Goal: Task Accomplishment & Management: Complete application form

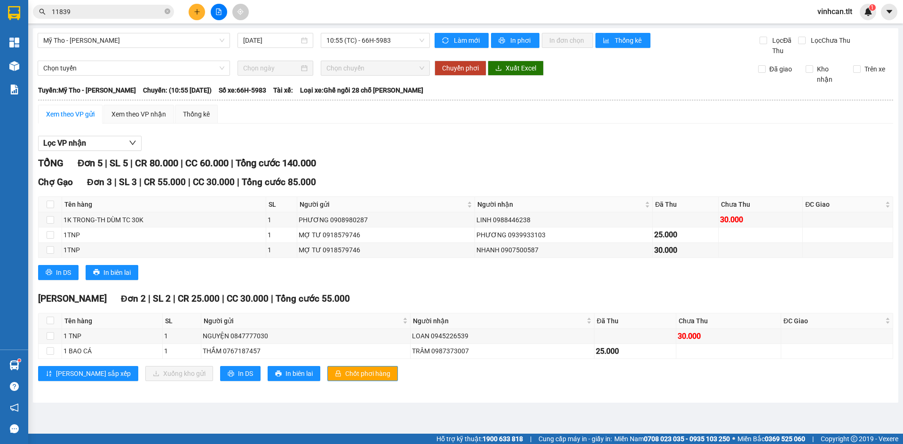
click at [196, 13] on icon "plus" at bounding box center [197, 11] width 7 height 7
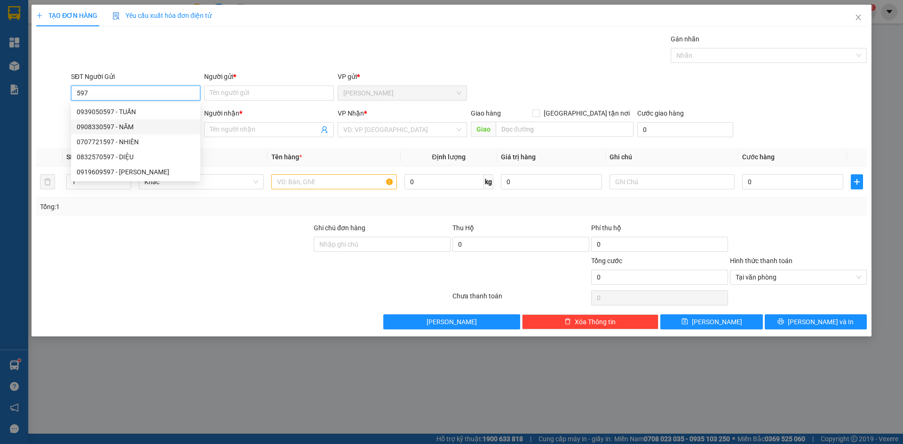
click at [129, 124] on div "0908330597 - NĂM" at bounding box center [136, 127] width 118 height 10
type input "0908330597"
type input "NĂM"
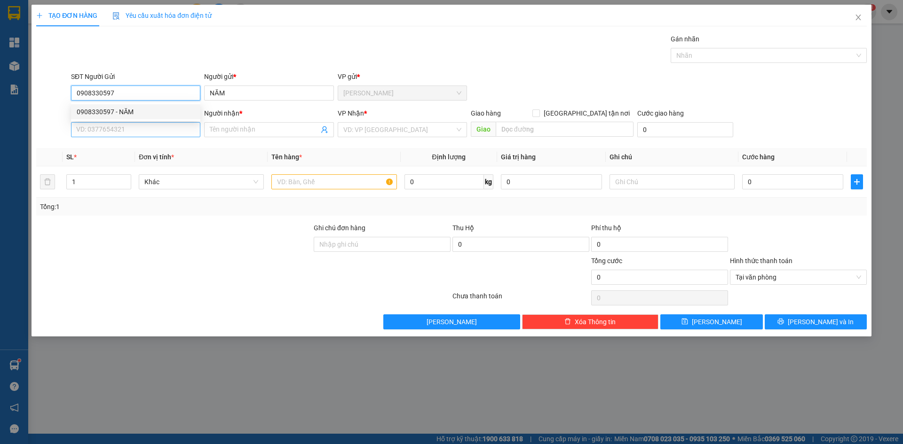
type input "0908330597"
click at [131, 127] on input "SĐT Người Nhận *" at bounding box center [135, 129] width 129 height 15
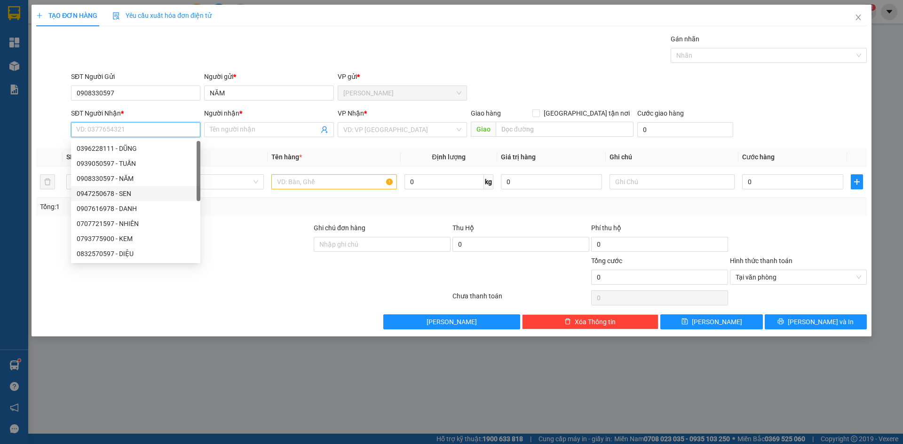
click at [133, 194] on div "0947250678 - SEN" at bounding box center [136, 194] width 118 height 10
type input "0947250678"
type input "SEN"
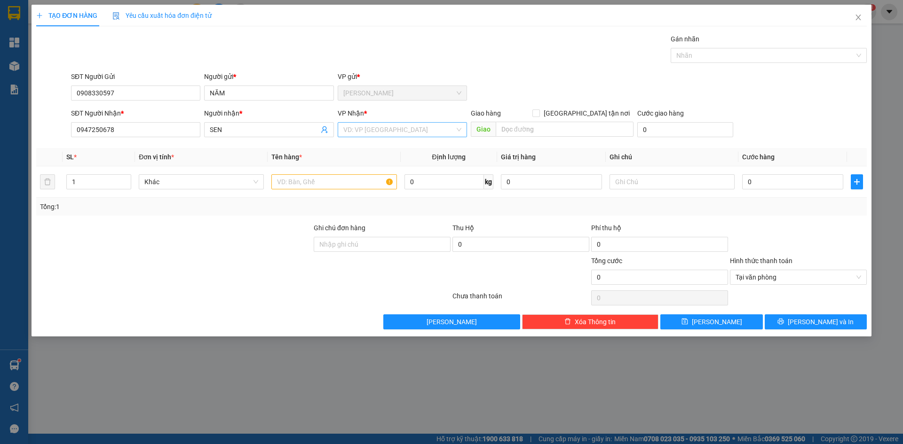
click at [355, 134] on input "search" at bounding box center [398, 130] width 111 height 14
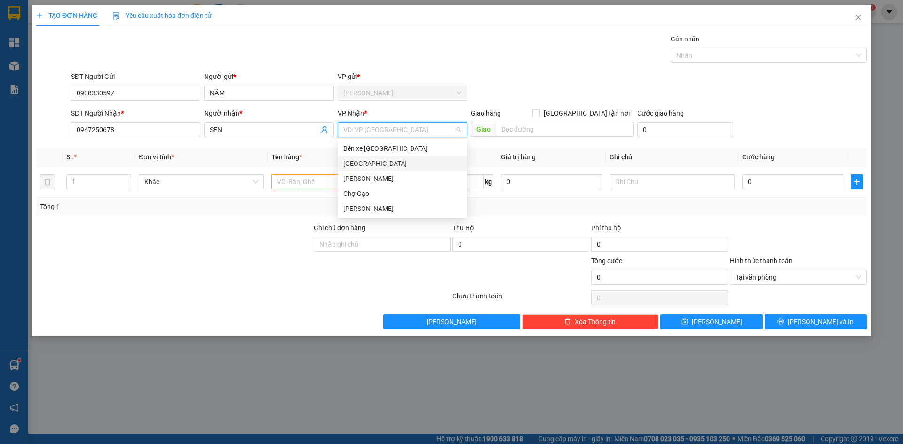
click at [355, 166] on div "[GEOGRAPHIC_DATA]" at bounding box center [402, 163] width 118 height 10
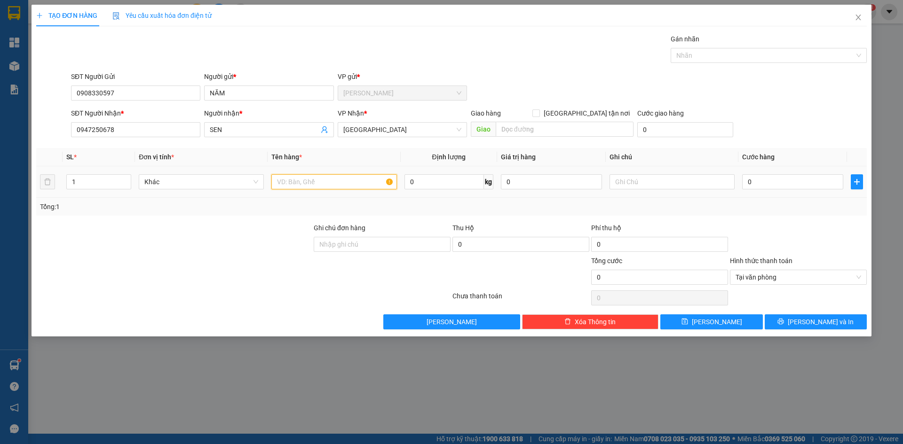
click at [331, 185] on input "text" at bounding box center [333, 181] width 125 height 15
type input "1SOMI"
click at [804, 178] on input "0" at bounding box center [792, 181] width 101 height 15
type input "2"
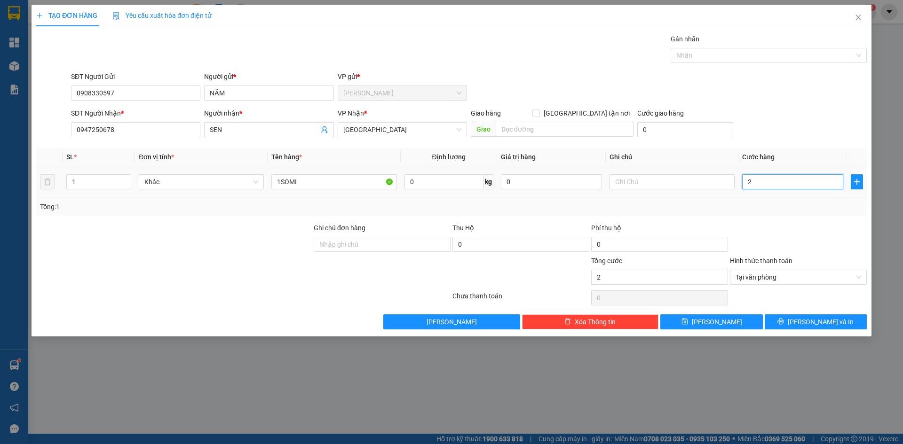
type input "20"
type input "20.000"
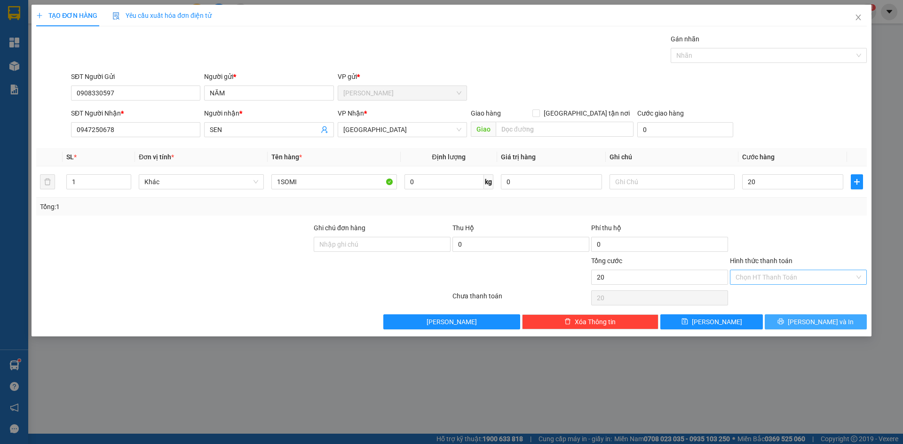
type input "20.000"
click at [829, 326] on span "[PERSON_NAME] và In" at bounding box center [820, 322] width 66 height 10
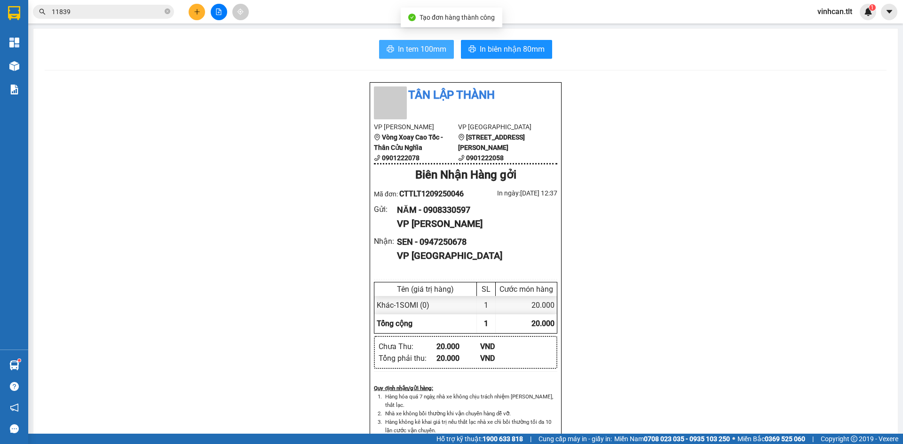
click at [407, 55] on button "In tem 100mm" at bounding box center [416, 49] width 75 height 19
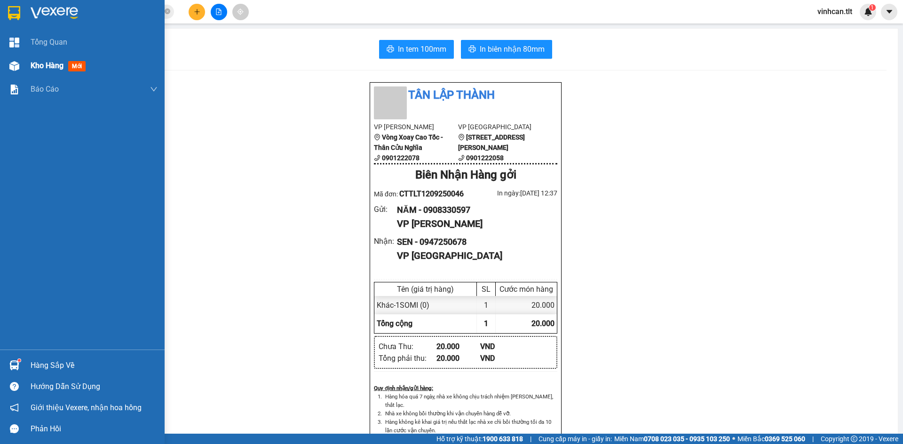
click at [24, 72] on div "Kho hàng mới" at bounding box center [82, 66] width 165 height 24
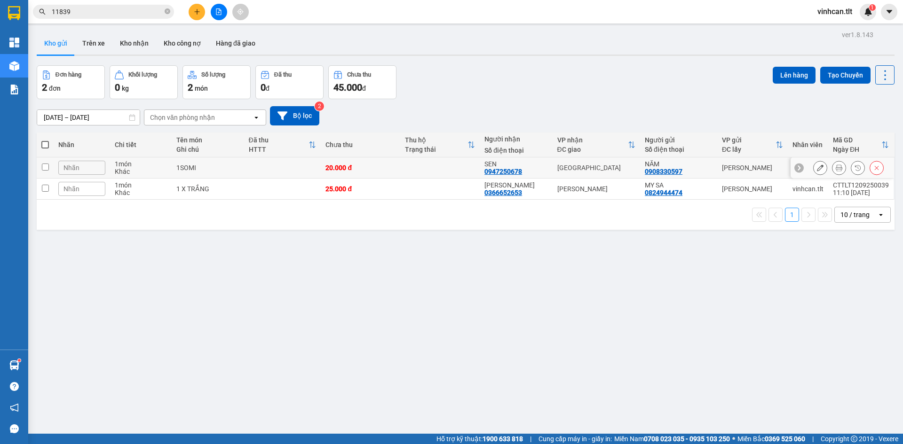
click at [44, 162] on td at bounding box center [45, 167] width 17 height 21
checkbox input "true"
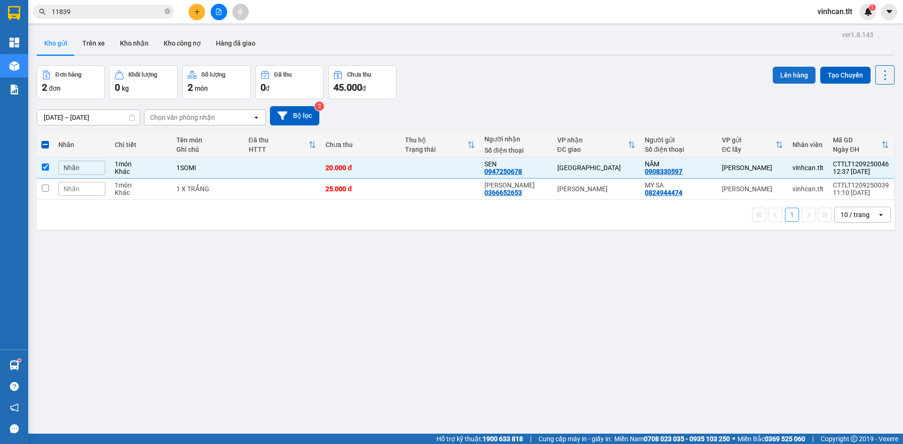
click at [788, 73] on button "Lên hàng" at bounding box center [793, 75] width 43 height 17
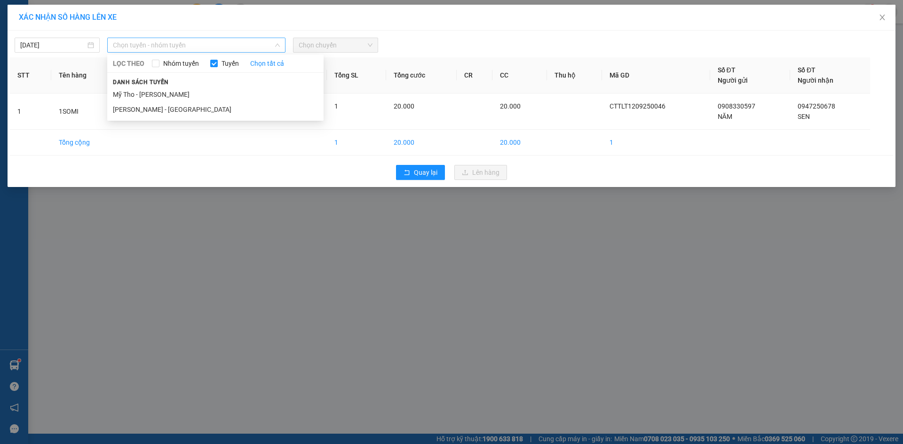
click at [172, 41] on span "Chọn tuyến - nhóm tuyến" at bounding box center [196, 45] width 167 height 14
drag, startPoint x: 161, startPoint y: 92, endPoint x: 460, endPoint y: 41, distance: 303.8
click at [162, 92] on li "Mỹ Tho - [PERSON_NAME]" at bounding box center [215, 94] width 216 height 15
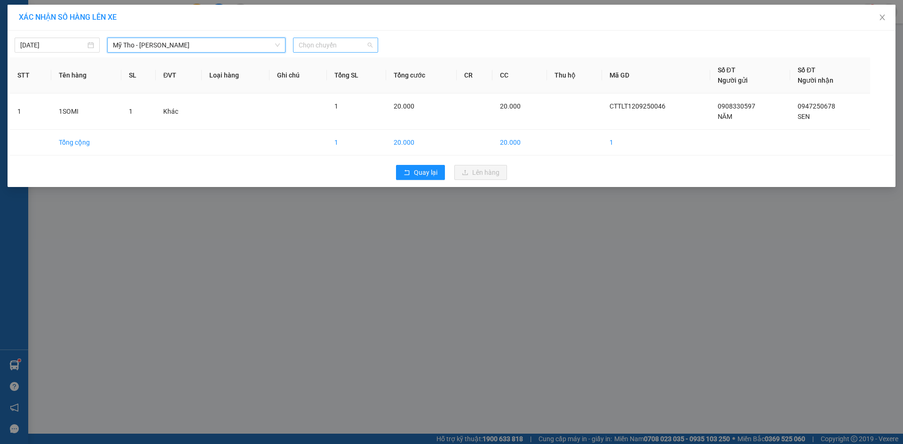
click at [341, 46] on span "Chọn chuyến" at bounding box center [336, 45] width 74 height 14
click at [345, 42] on input "491" at bounding box center [332, 45] width 67 height 14
type input "4"
type input "951"
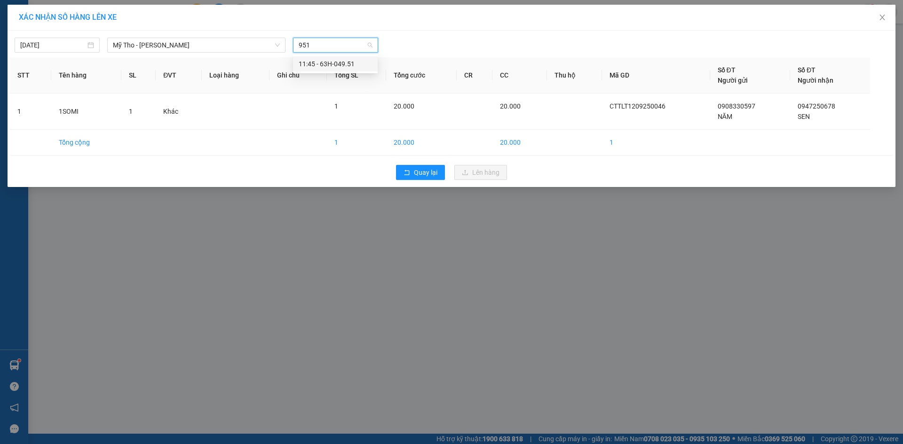
drag, startPoint x: 327, startPoint y: 61, endPoint x: 388, endPoint y: 92, distance: 69.0
click at [327, 61] on div "11:45 - 63H-049.51" at bounding box center [335, 64] width 73 height 10
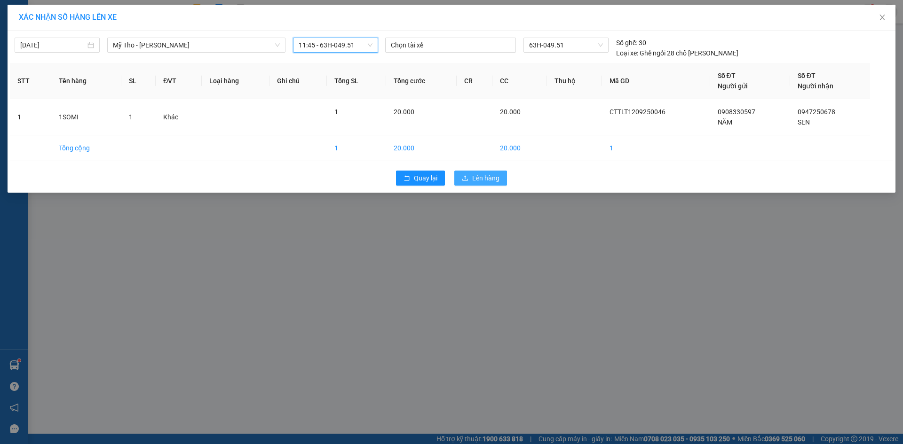
click at [492, 174] on span "Lên hàng" at bounding box center [485, 178] width 27 height 10
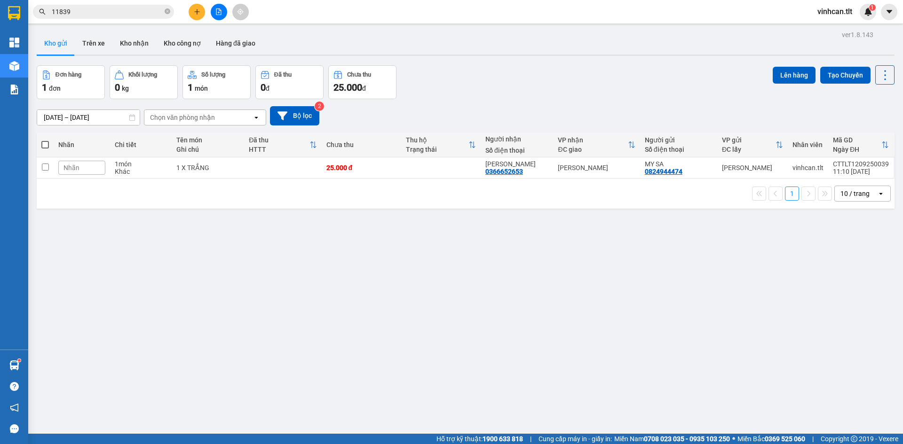
click at [219, 8] on button at bounding box center [219, 12] width 16 height 16
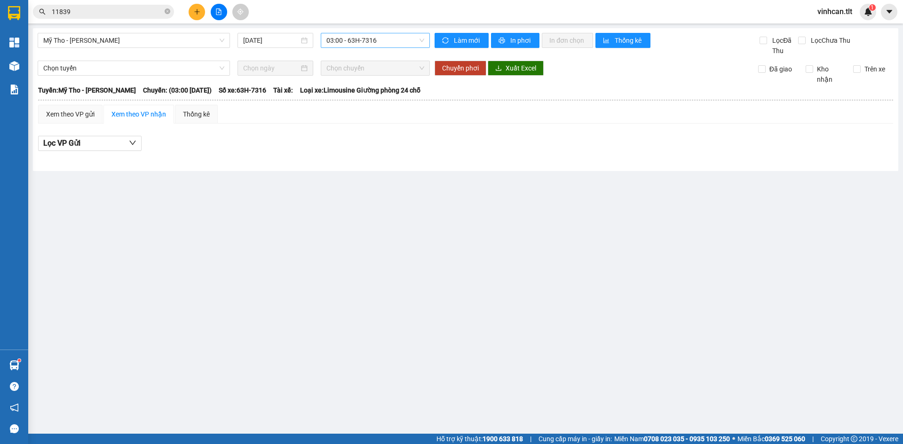
click at [389, 42] on span "03:00 - 63H-7316" at bounding box center [375, 40] width 98 height 14
type input "951"
click at [364, 56] on div "11:45 - 63H-049.51" at bounding box center [362, 59] width 73 height 10
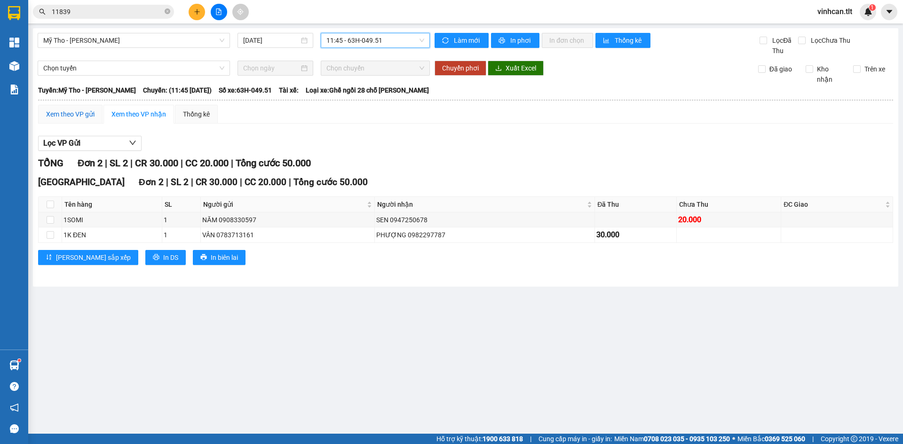
click at [77, 111] on div "Xem theo VP gửi" at bounding box center [70, 114] width 48 height 10
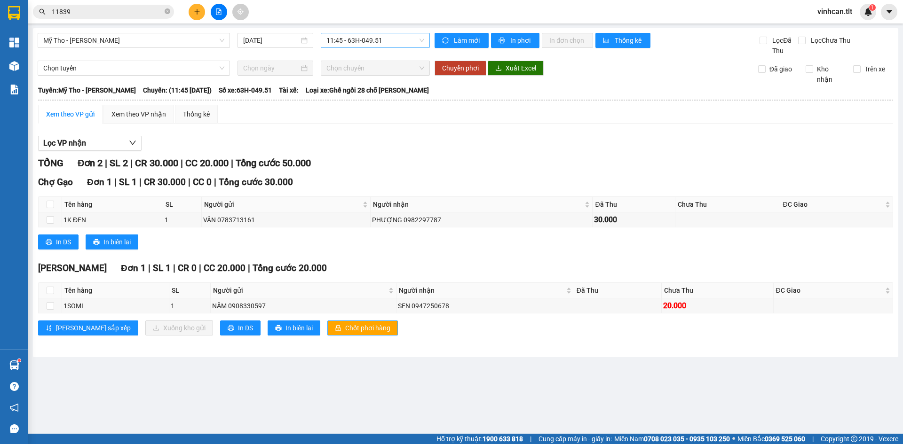
click at [345, 327] on span "Chốt phơi hàng" at bounding box center [367, 328] width 45 height 10
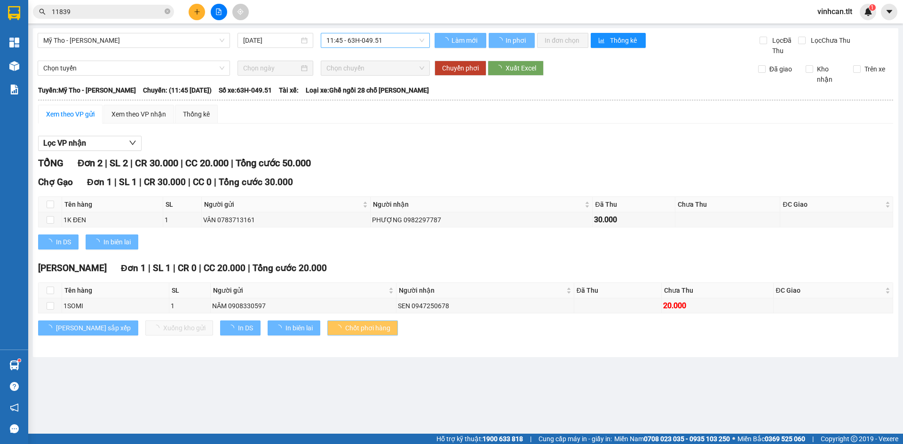
click at [345, 327] on span "Chốt phơi hàng" at bounding box center [367, 328] width 45 height 10
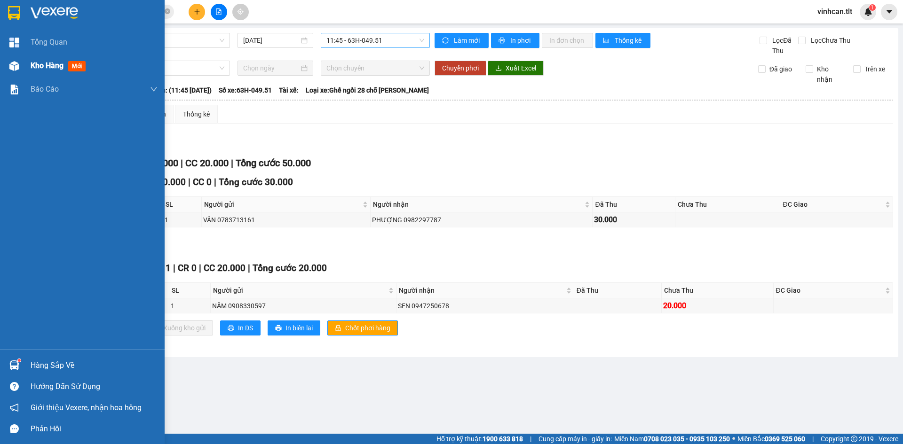
click at [12, 64] on img at bounding box center [14, 66] width 10 height 10
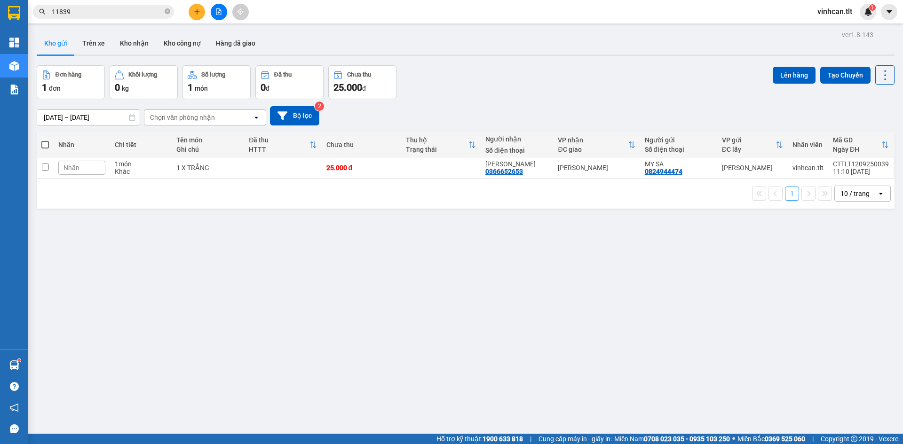
click at [43, 141] on span at bounding box center [45, 145] width 8 height 8
click at [45, 140] on input "checkbox" at bounding box center [45, 140] width 0 height 0
checkbox input "true"
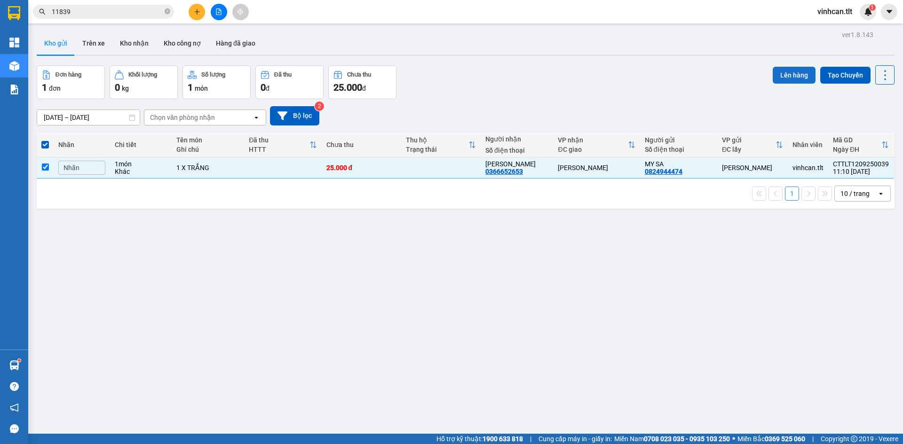
click at [795, 70] on button "Lên hàng" at bounding box center [793, 75] width 43 height 17
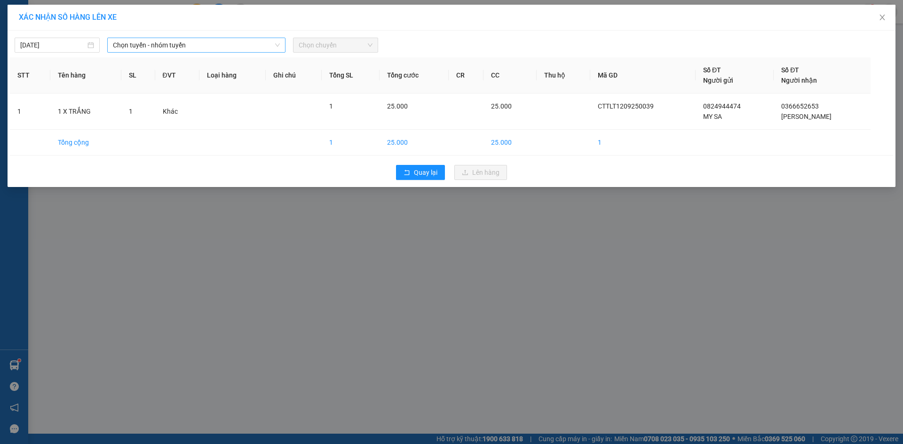
click at [246, 44] on span "Chọn tuyến - nhóm tuyến" at bounding box center [196, 45] width 167 height 14
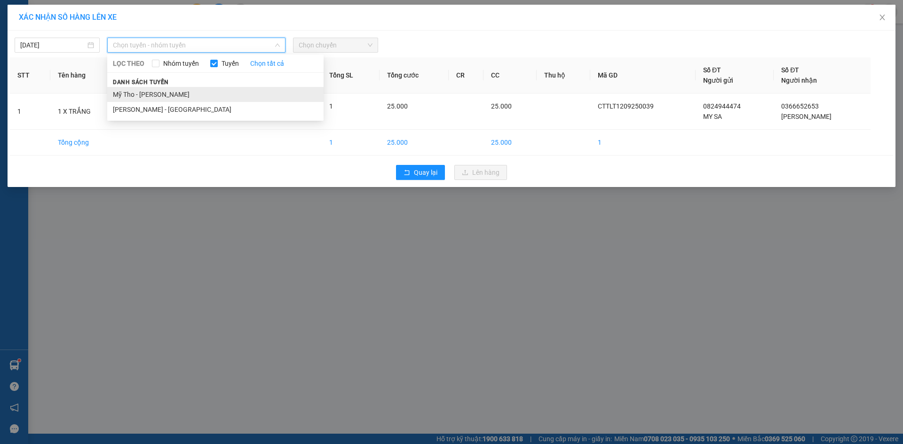
click at [130, 95] on li "Mỹ Tho - [PERSON_NAME]" at bounding box center [215, 94] width 216 height 15
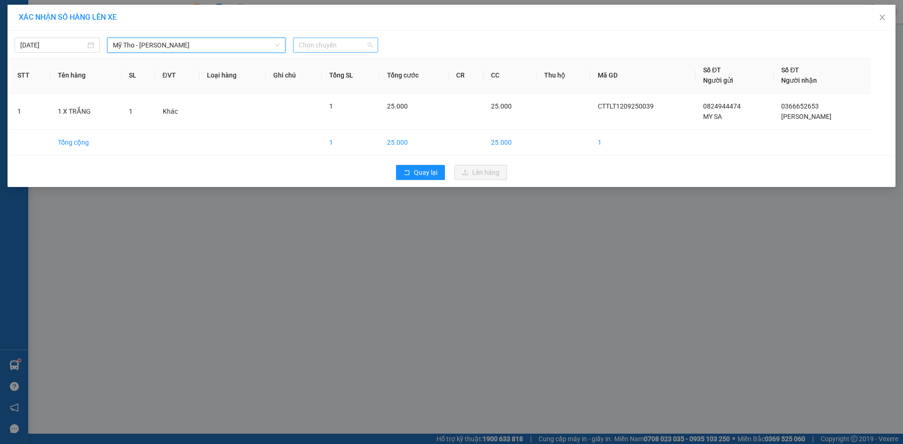
click at [308, 42] on span "Chọn chuyến" at bounding box center [336, 45] width 74 height 14
type input "843"
click at [347, 41] on span "Chọn chuyến" at bounding box center [336, 45] width 74 height 14
type input "843"
click at [345, 62] on div "09:00 - 63B-018.43" at bounding box center [335, 64] width 73 height 10
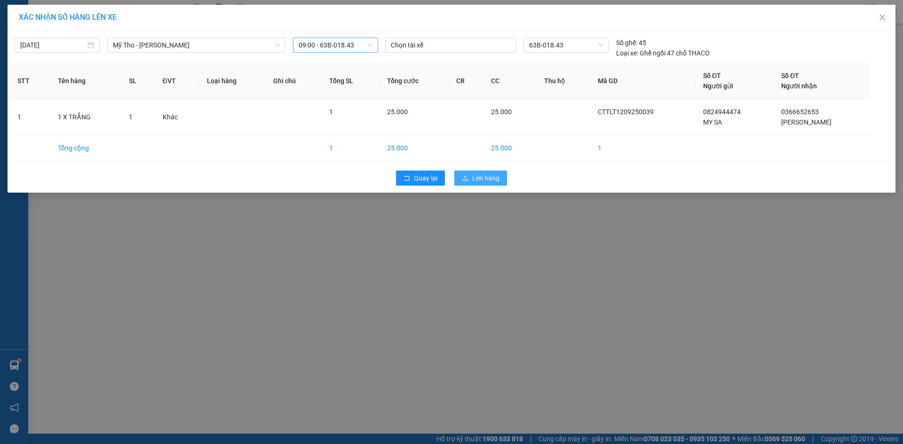
click at [482, 177] on span "Lên hàng" at bounding box center [485, 178] width 27 height 10
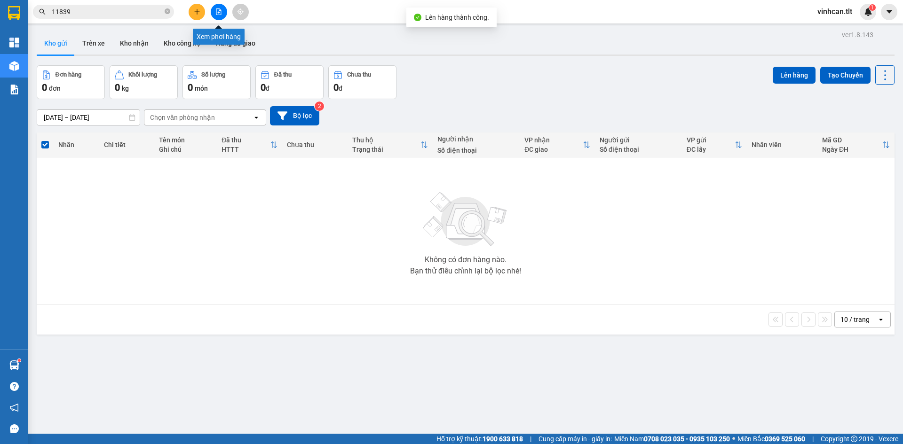
click at [211, 8] on button at bounding box center [219, 12] width 16 height 16
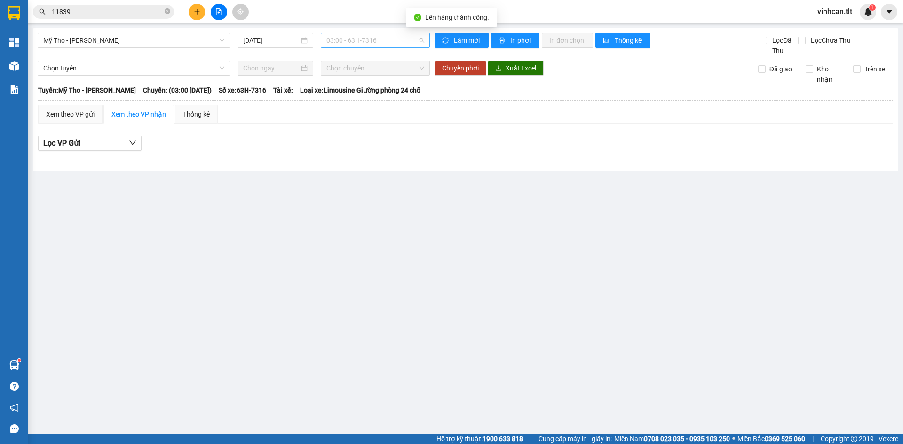
click at [333, 35] on span "03:00 - 63H-7316" at bounding box center [375, 40] width 98 height 14
type input "843"
click at [342, 55] on div "09:00 - 63B-018.43" at bounding box center [362, 59] width 73 height 10
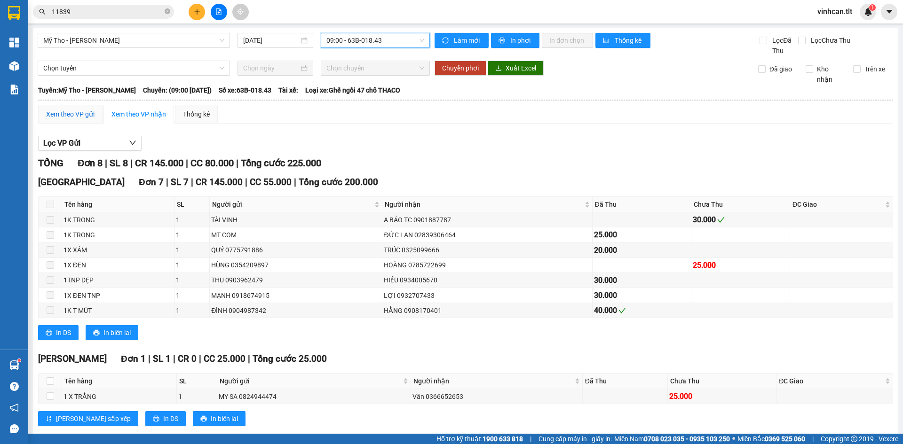
click at [66, 115] on div "Xem theo VP gửi" at bounding box center [70, 114] width 48 height 10
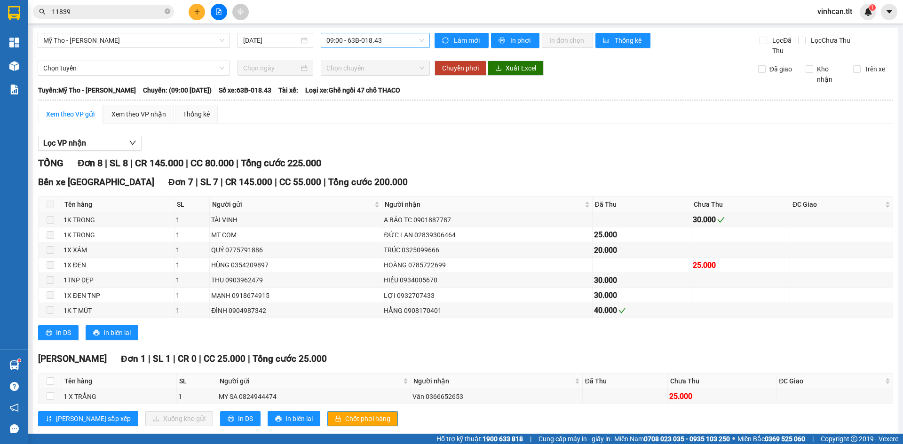
click at [339, 411] on div "Cao Tốc Đơn 1 | SL 1 | CR 0 | CC 25.000 | Tổng cước 25.000 Tên hàng SL Người gử…" at bounding box center [465, 392] width 855 height 81
click at [345, 416] on span "Chốt phơi hàng" at bounding box center [367, 419] width 45 height 10
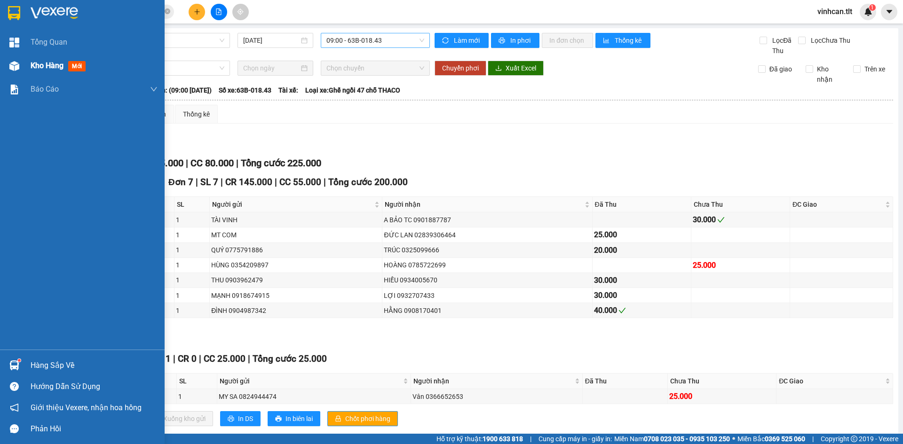
click at [1, 70] on div "Kho hàng mới" at bounding box center [82, 66] width 165 height 24
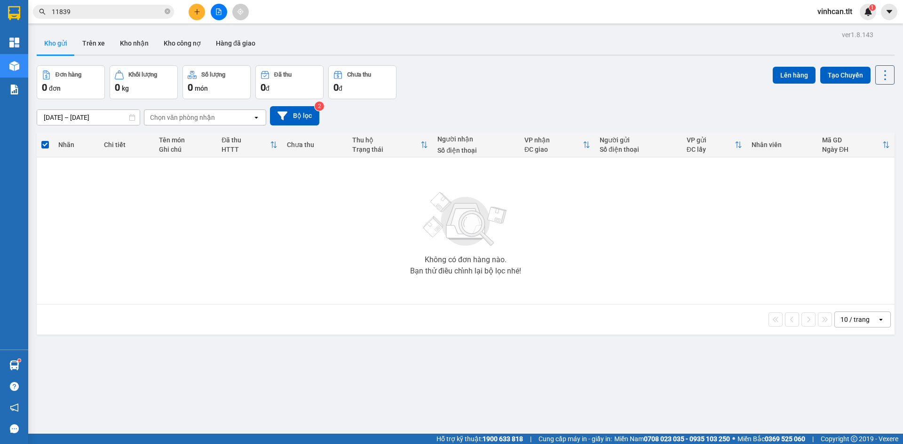
click at [219, 8] on icon "file-add" at bounding box center [218, 11] width 5 height 7
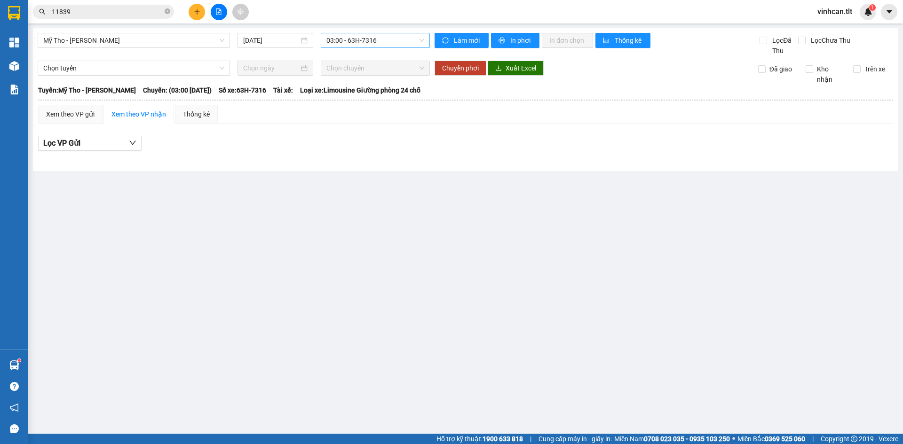
click at [343, 39] on span "03:00 - 63H-7316" at bounding box center [375, 40] width 98 height 14
type input "951"
click at [354, 63] on div "11:45 - 63H-049.51" at bounding box center [362, 59] width 73 height 10
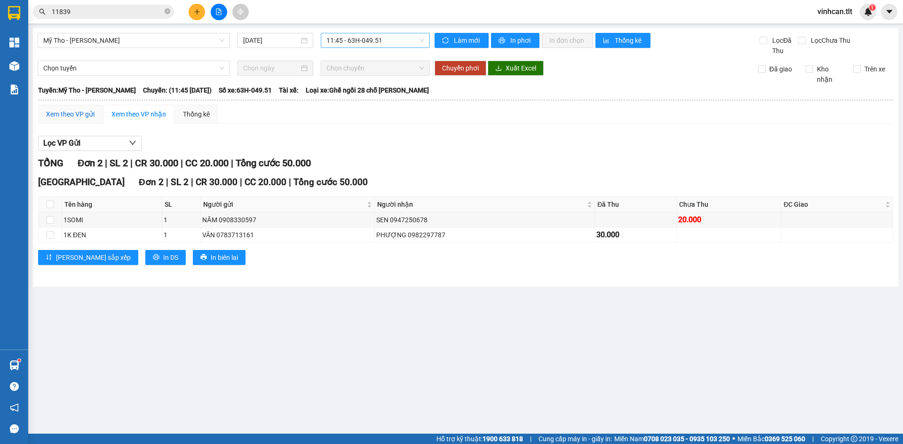
click at [82, 112] on div "Xem theo VP gửi" at bounding box center [70, 114] width 48 height 10
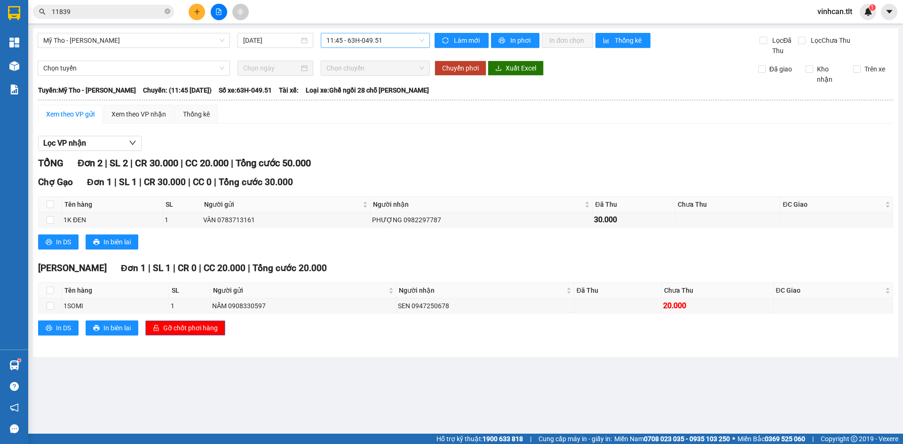
click at [203, 332] on span "Gỡ chốt phơi hàng" at bounding box center [190, 328] width 55 height 10
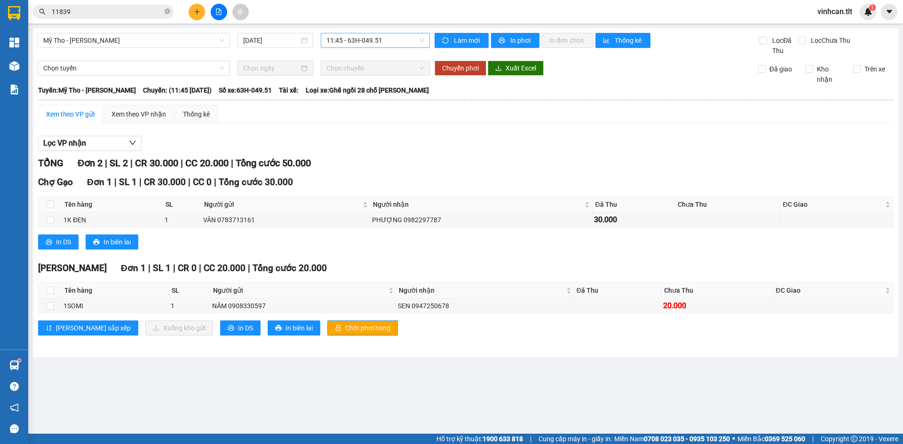
click at [53, 298] on th at bounding box center [51, 291] width 24 height 16
click at [53, 305] on input "checkbox" at bounding box center [51, 306] width 8 height 8
checkbox input "true"
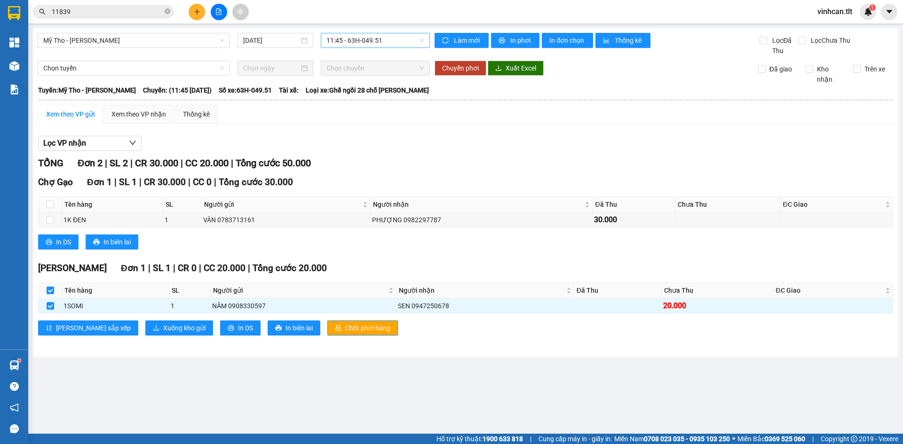
drag, startPoint x: 114, startPoint y: 319, endPoint x: 122, endPoint y: 325, distance: 9.4
click at [114, 320] on div "Cao Tốc Đơn 1 | SL 1 | CR 0 | CC 20.000 | Tổng cước 20.000 Tên hàng SL Người gử…" at bounding box center [465, 301] width 855 height 81
click at [145, 325] on button "Xuống kho gửi" at bounding box center [179, 328] width 68 height 15
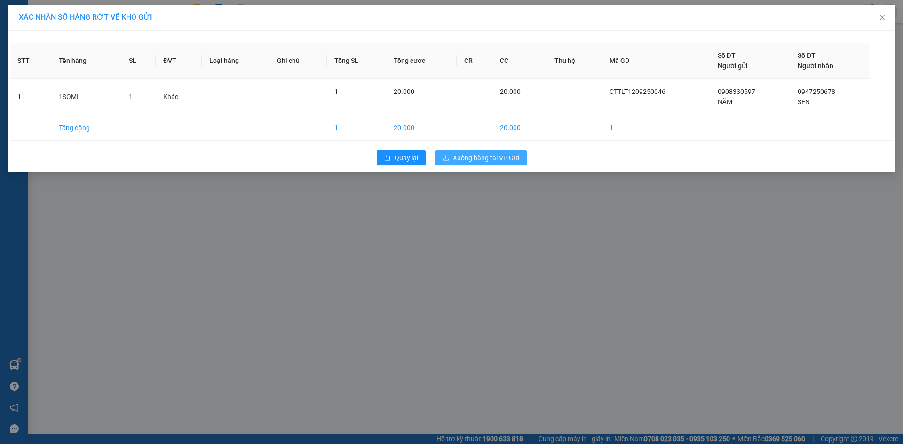
click at [452, 155] on button "Xuống hàng tại VP Gửi" at bounding box center [481, 157] width 92 height 15
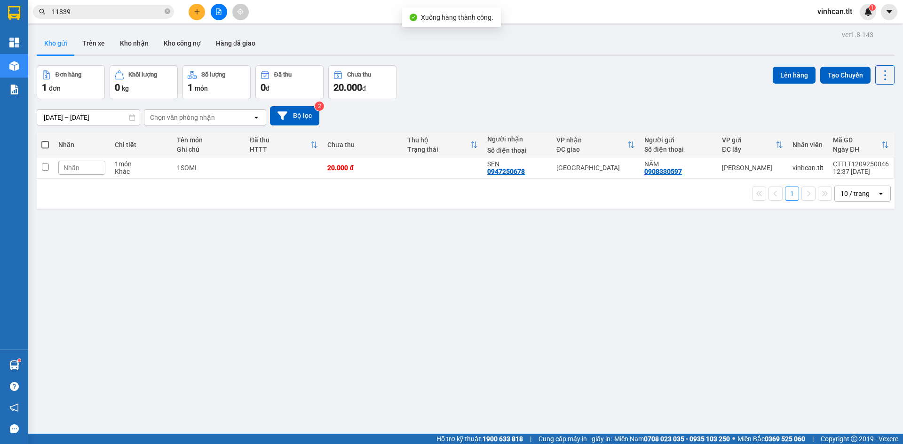
click at [46, 142] on span at bounding box center [45, 145] width 8 height 8
click at [45, 140] on input "checkbox" at bounding box center [45, 140] width 0 height 0
checkbox input "true"
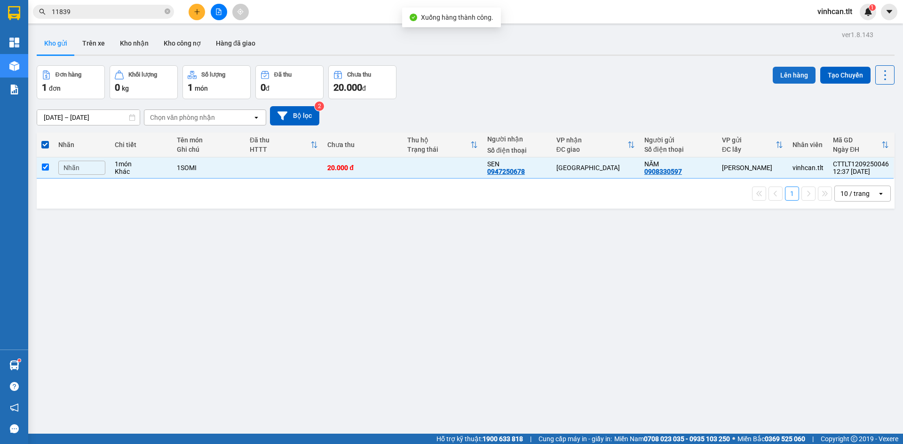
click at [786, 75] on button "Lên hàng" at bounding box center [793, 75] width 43 height 17
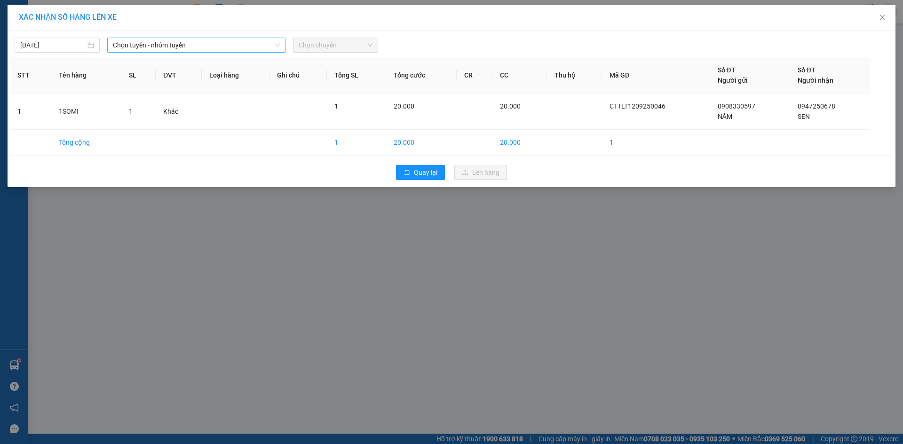
click at [201, 43] on span "Chọn tuyến - nhóm tuyến" at bounding box center [196, 45] width 167 height 14
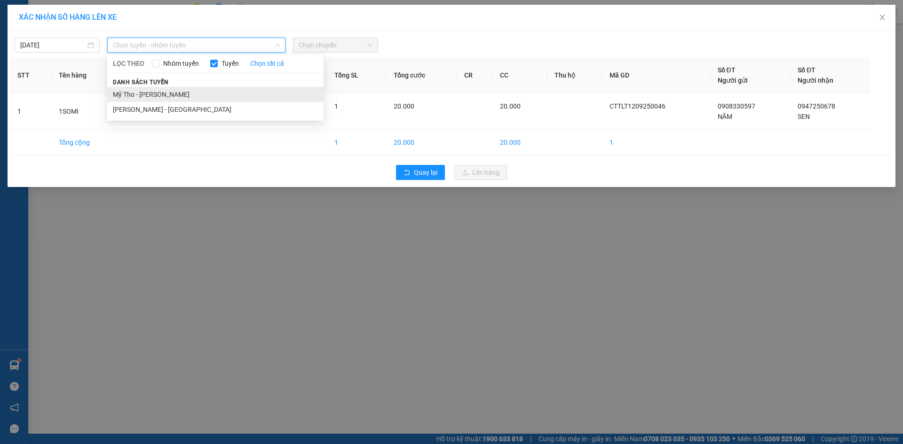
drag, startPoint x: 146, startPoint y: 87, endPoint x: 142, endPoint y: 92, distance: 7.3
click at [142, 92] on div "Danh sách tuyến Mỹ Tho - [GEOGRAPHIC_DATA][PERSON_NAME] - [GEOGRAPHIC_DATA]" at bounding box center [215, 97] width 216 height 40
click at [189, 90] on li "Mỹ Tho - [PERSON_NAME]" at bounding box center [215, 94] width 216 height 15
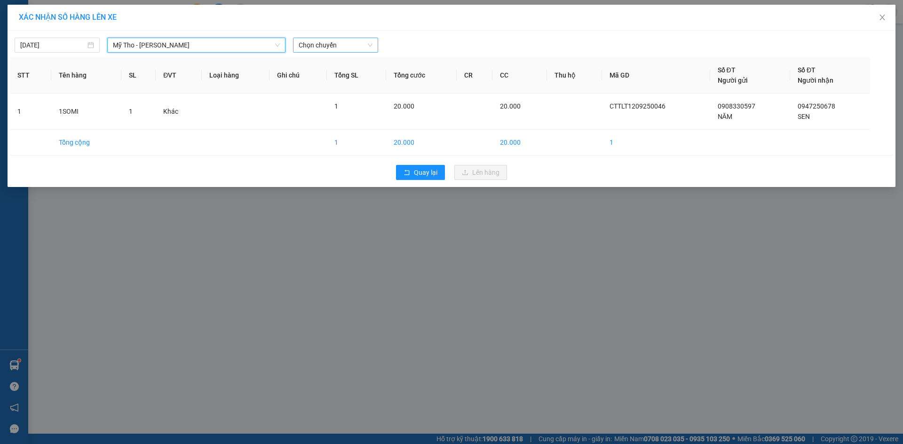
click at [318, 43] on span "Chọn chuyến" at bounding box center [336, 45] width 74 height 14
type input "897"
click at [346, 57] on div "12:00 - 66H-5897" at bounding box center [335, 63] width 85 height 15
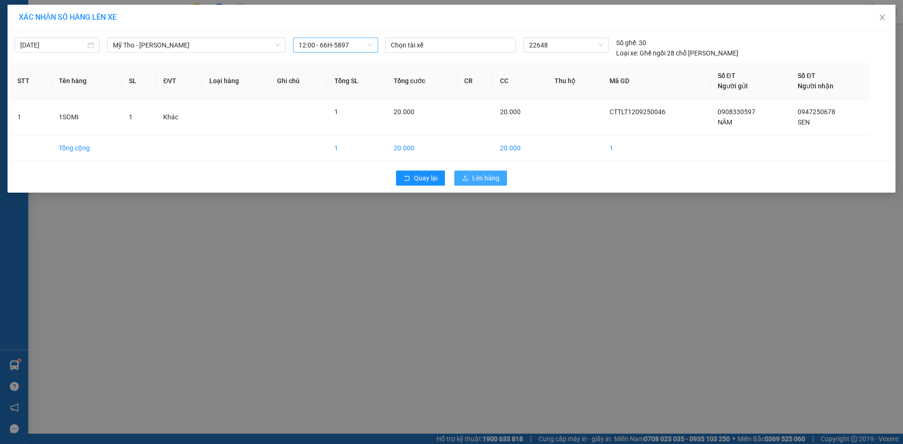
click at [485, 180] on span "Lên hàng" at bounding box center [485, 178] width 27 height 10
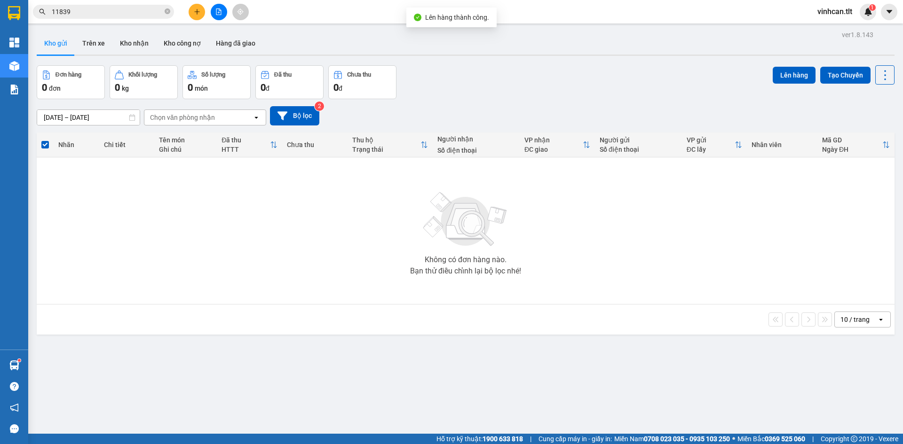
click at [220, 10] on icon "file-add" at bounding box center [218, 11] width 7 height 7
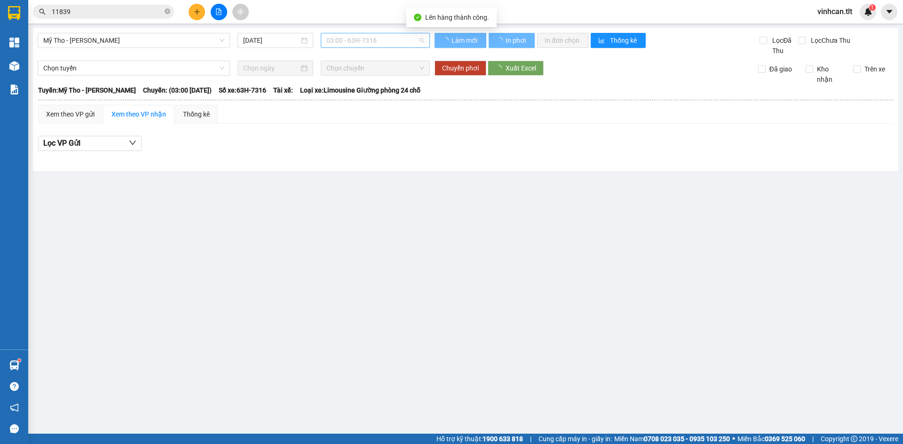
click at [337, 38] on span "03:00 - 63H-7316" at bounding box center [375, 40] width 98 height 14
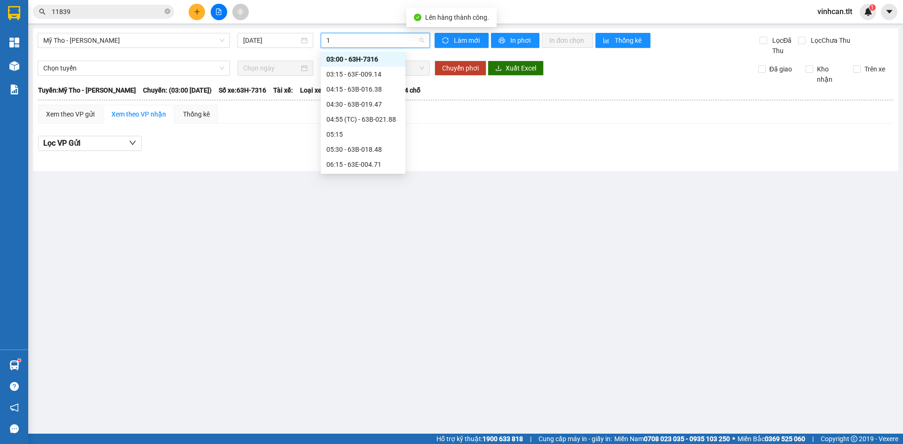
type input "12"
click at [363, 87] on div "12:00 - 66H-5897" at bounding box center [362, 89] width 73 height 10
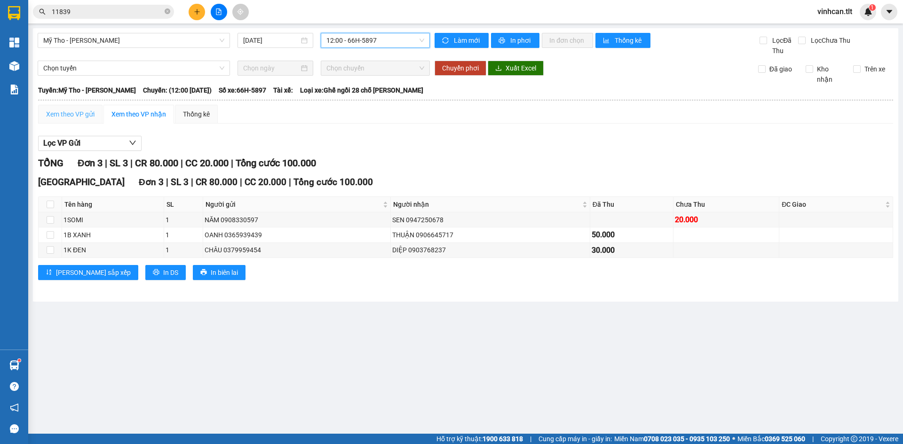
click at [77, 119] on div "Xem theo VP gửi" at bounding box center [70, 114] width 64 height 19
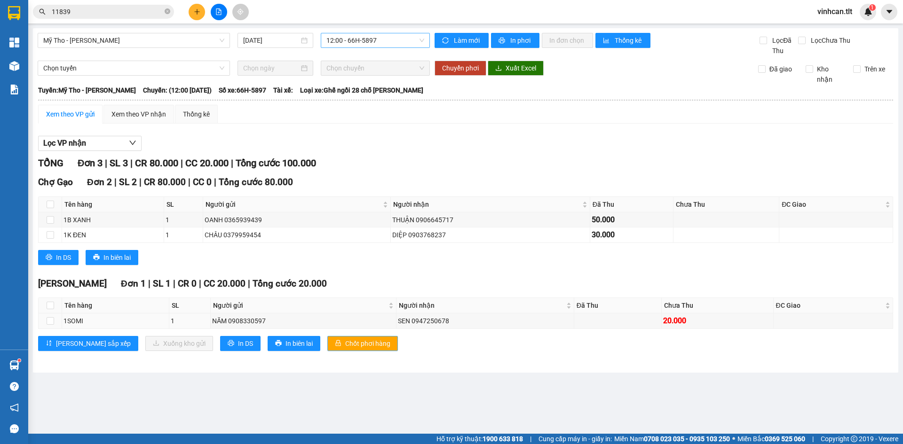
drag, startPoint x: 333, startPoint y: 327, endPoint x: 334, endPoint y: 338, distance: 10.4
click at [332, 329] on td "NĂM 0908330597" at bounding box center [304, 321] width 186 height 15
click at [345, 339] on span "Chốt phơi hàng" at bounding box center [367, 344] width 45 height 10
click at [148, 13] on input "11839" at bounding box center [107, 12] width 111 height 10
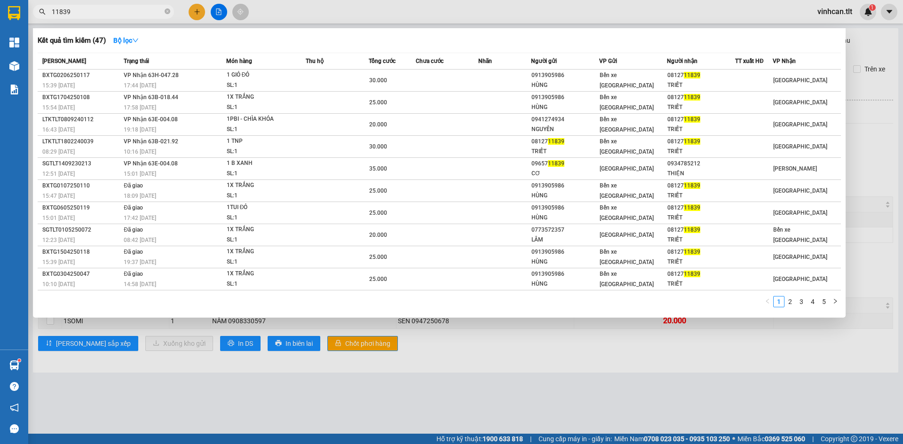
click at [148, 13] on input "11839" at bounding box center [107, 12] width 111 height 10
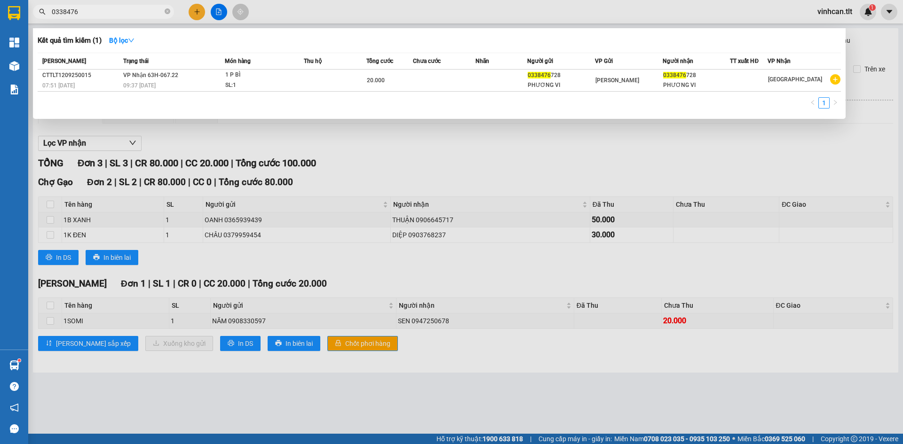
type input "0338476"
drag, startPoint x: 402, startPoint y: 46, endPoint x: 405, endPoint y: 52, distance: 6.1
click at [405, 56] on div "Kết quả tìm kiếm ( 1 ) Bộ lọc Mã ĐH Trạng thái Món hàng Thu hộ Tổng cước Chưa c…" at bounding box center [439, 73] width 812 height 91
click at [602, 163] on div at bounding box center [451, 222] width 903 height 444
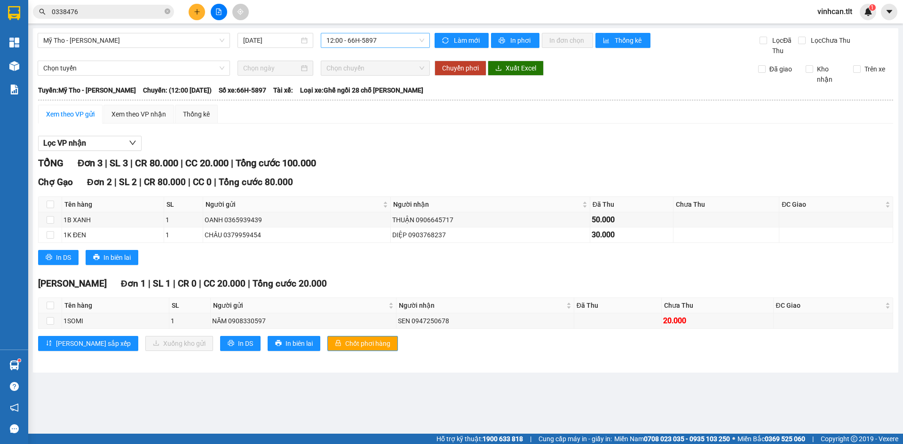
click at [138, 13] on input "0338476" at bounding box center [107, 12] width 111 height 10
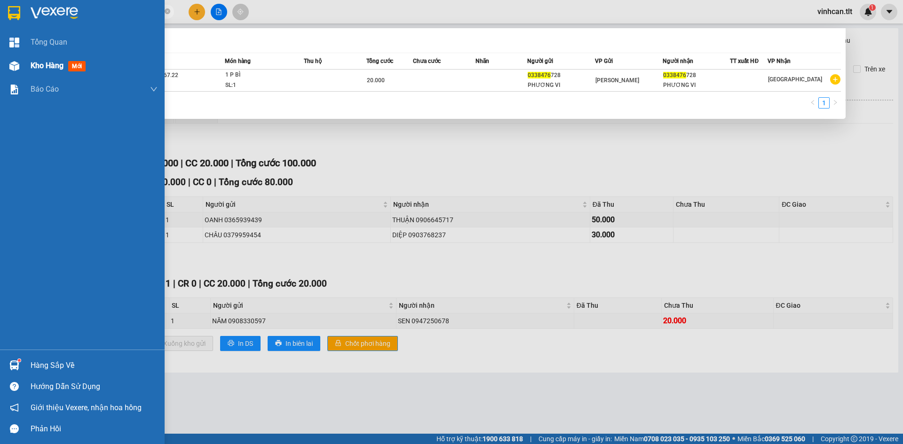
click at [52, 58] on div "Kho hàng mới" at bounding box center [94, 66] width 127 height 24
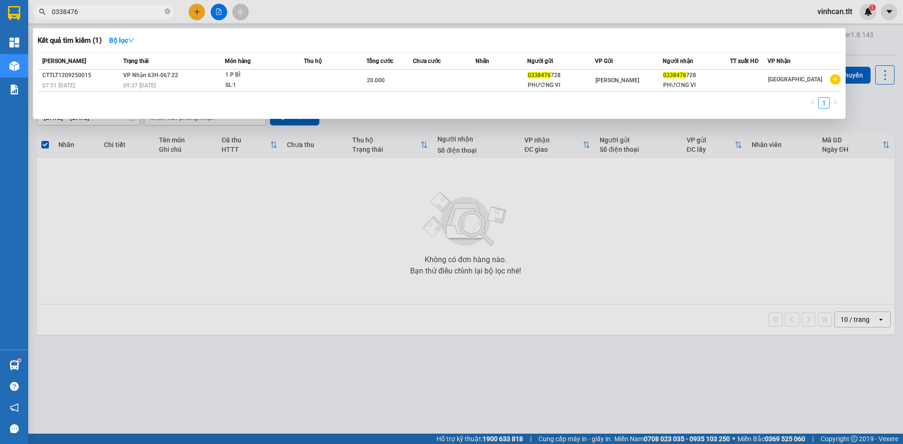
click at [189, 9] on div at bounding box center [451, 222] width 903 height 444
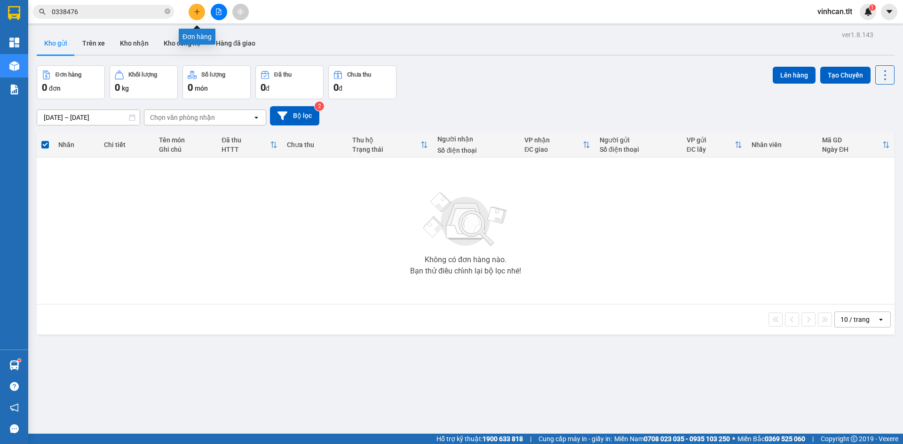
click at [195, 11] on icon "plus" at bounding box center [197, 11] width 7 height 7
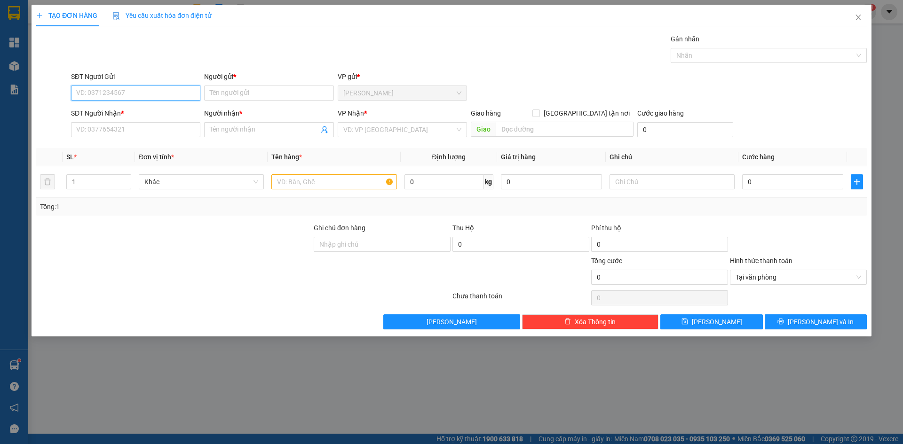
click at [129, 94] on input "SĐT Người Gửi" at bounding box center [135, 93] width 129 height 15
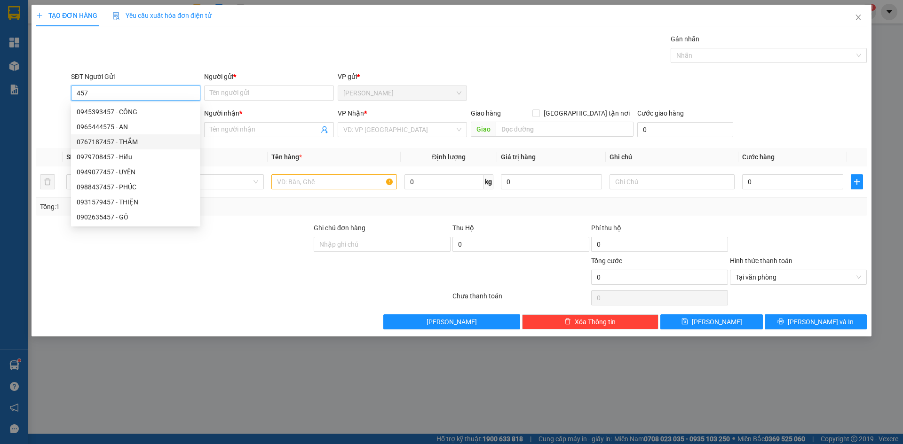
click at [141, 140] on div "0767187457 - THẮM" at bounding box center [136, 142] width 118 height 10
type input "0767187457"
type input "THẮM"
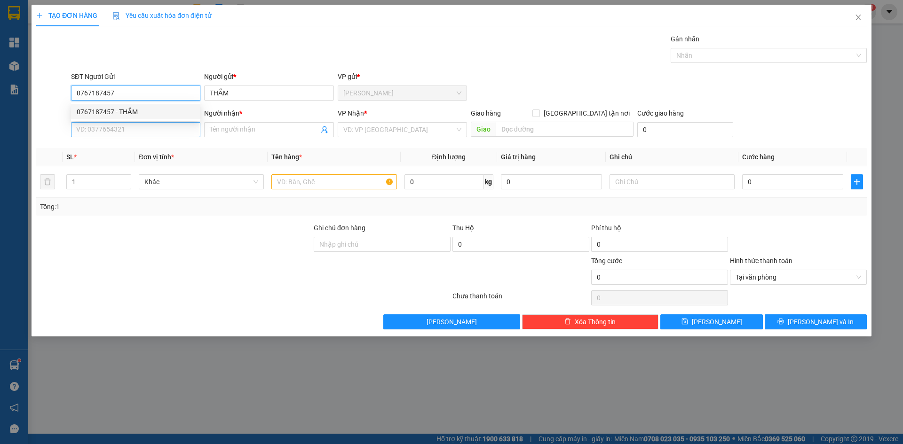
type input "0767187457"
click at [142, 132] on input "SĐT Người Nhận *" at bounding box center [135, 129] width 129 height 15
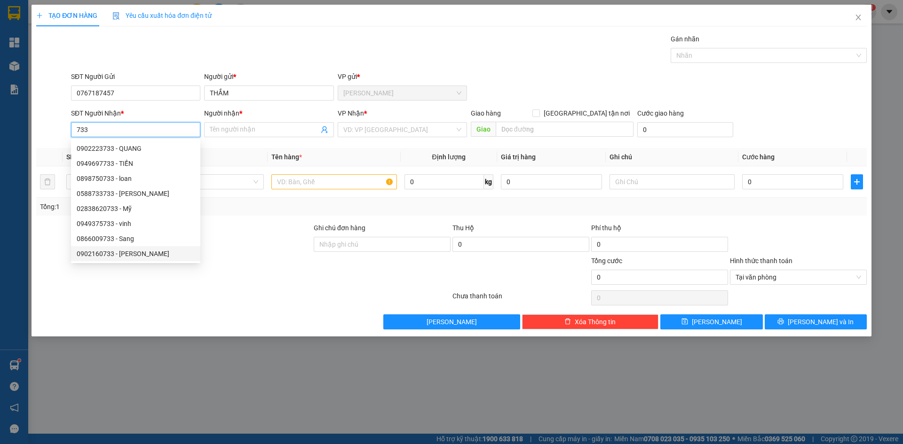
click at [115, 257] on div "0902160733 - [PERSON_NAME]" at bounding box center [136, 254] width 118 height 10
type input "0902160733"
type input "THẢO"
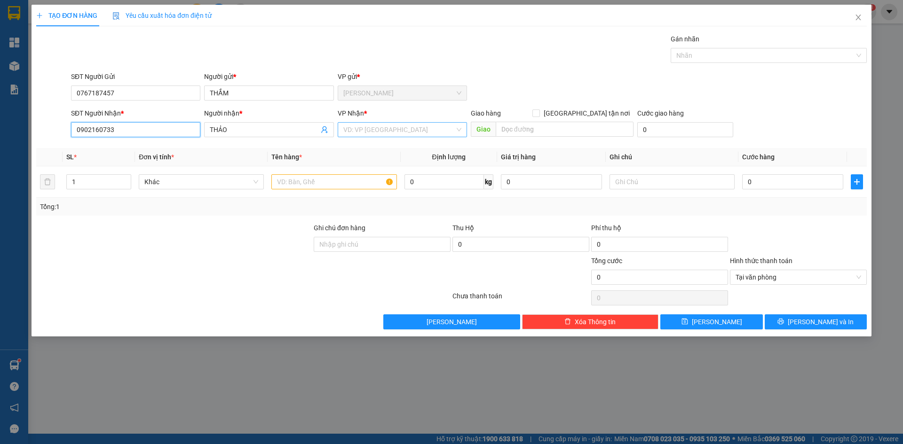
type input "0902160733"
click at [382, 125] on input "search" at bounding box center [398, 130] width 111 height 14
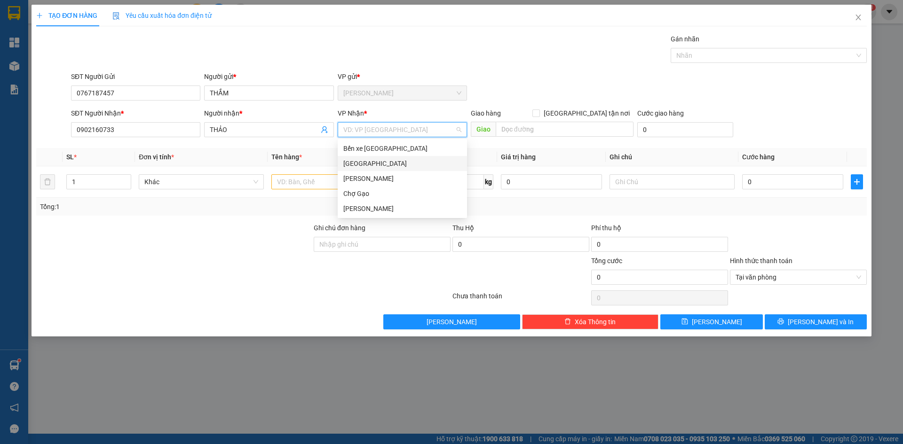
click at [361, 160] on div "[GEOGRAPHIC_DATA]" at bounding box center [402, 163] width 118 height 10
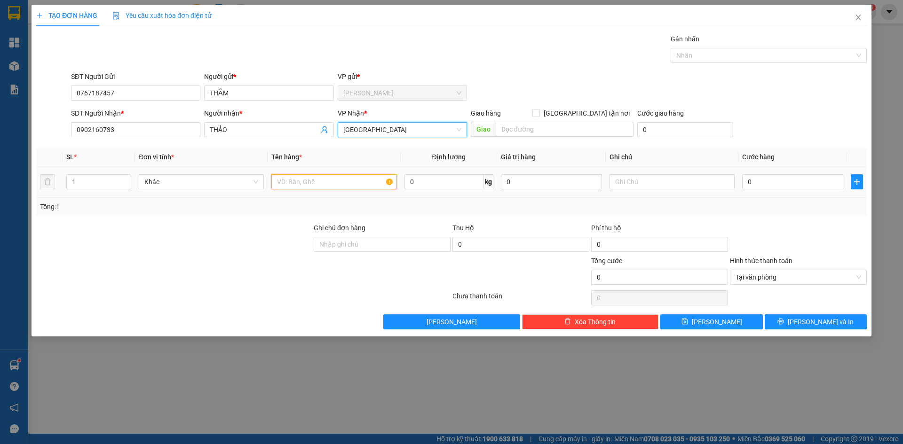
click at [312, 186] on input "text" at bounding box center [333, 181] width 125 height 15
paste input "Á"
type input "1B CÁ"
click at [779, 186] on input "0" at bounding box center [792, 181] width 101 height 15
type input "2"
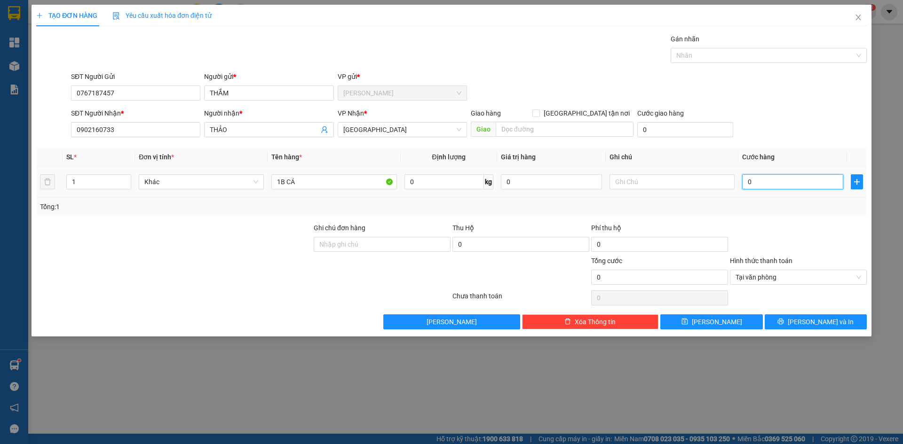
type input "2"
type input "25"
type input "25.000"
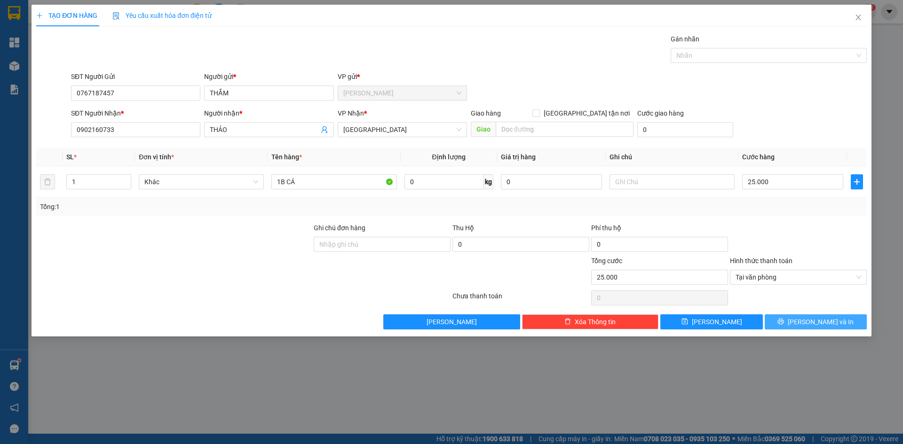
click at [844, 320] on button "[PERSON_NAME] và In" at bounding box center [815, 322] width 102 height 15
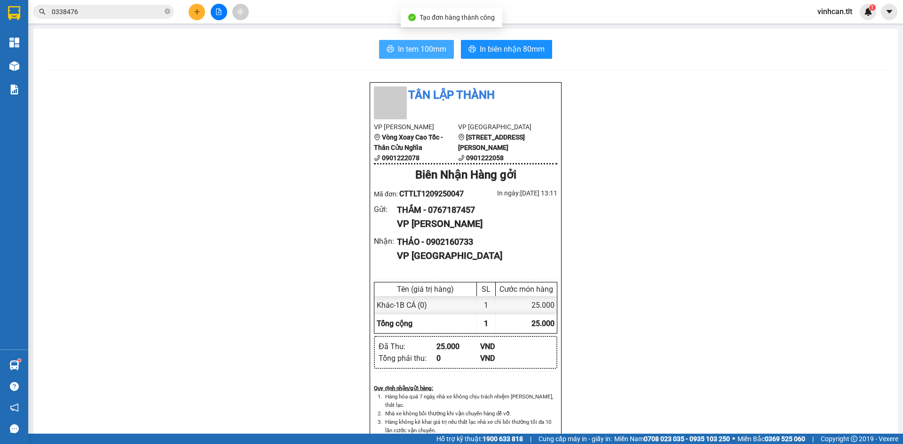
click at [422, 47] on span "In tem 100mm" at bounding box center [422, 49] width 48 height 12
click at [200, 10] on icon "plus" at bounding box center [197, 11] width 7 height 7
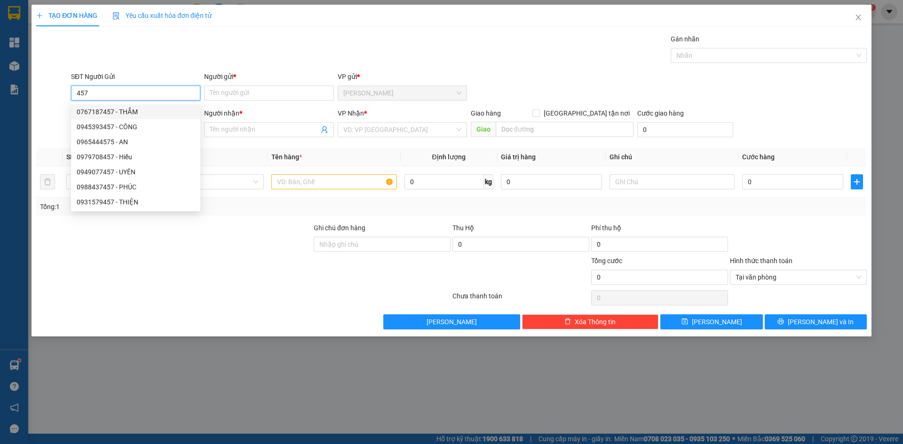
click at [150, 112] on div "0767187457 - THẮM" at bounding box center [136, 112] width 118 height 10
type input "0767187457"
type input "THẮM"
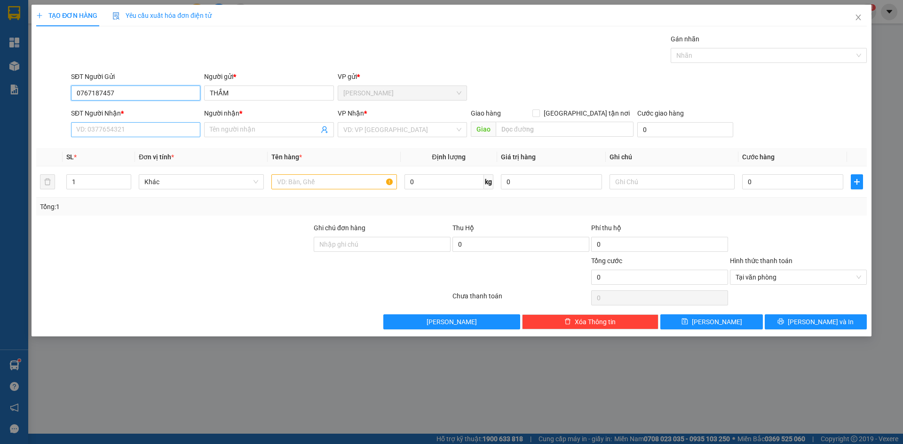
type input "0767187457"
click at [136, 135] on input "SĐT Người Nhận *" at bounding box center [135, 129] width 129 height 15
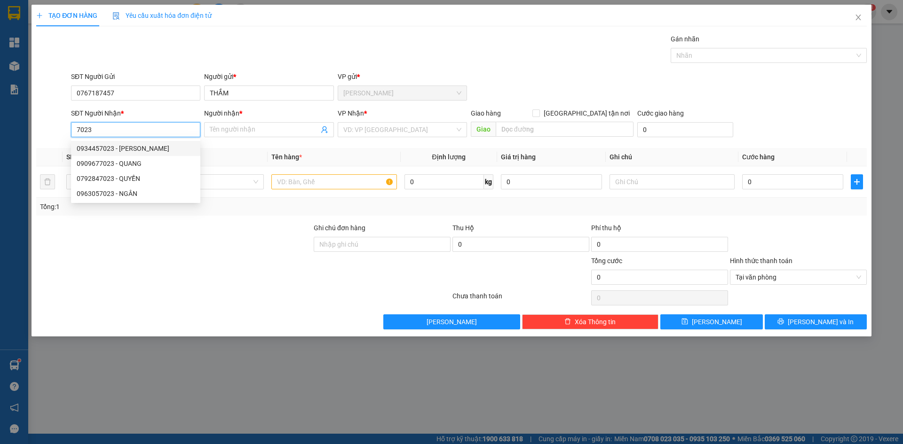
click at [148, 149] on div "0934457023 - [PERSON_NAME]" at bounding box center [136, 148] width 118 height 10
type input "0934457023"
type input "[PERSON_NAME]"
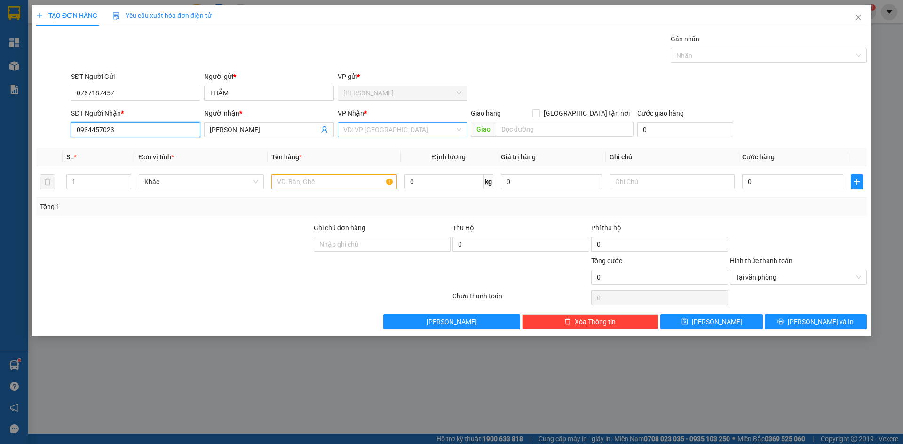
type input "0934457023"
click at [373, 129] on input "search" at bounding box center [398, 130] width 111 height 14
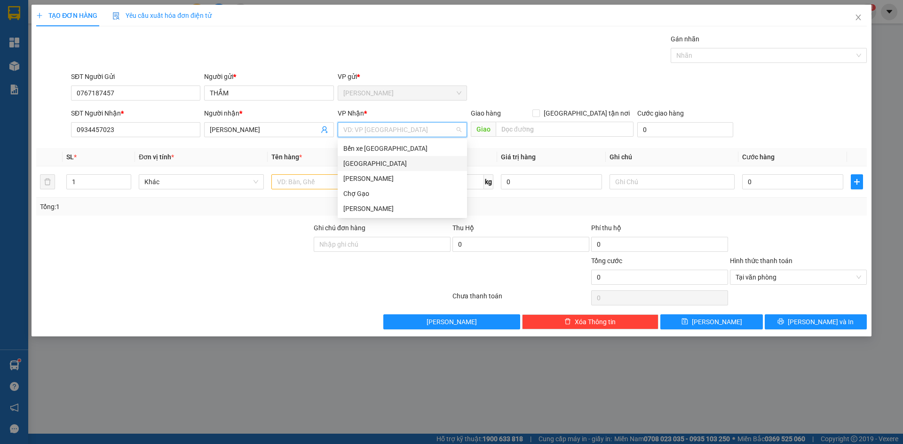
click at [355, 163] on div "[GEOGRAPHIC_DATA]" at bounding box center [402, 163] width 118 height 10
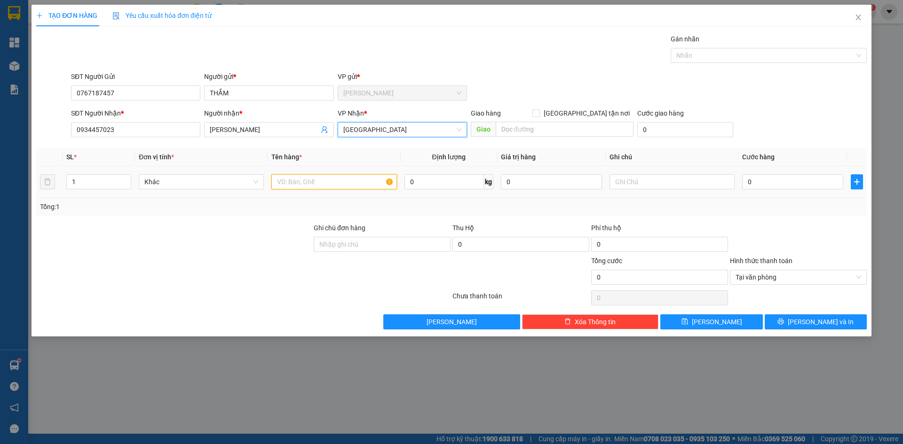
click at [304, 184] on input "text" at bounding box center [333, 181] width 125 height 15
paste input "Á"
type input "1B CÁ"
drag, startPoint x: 772, startPoint y: 177, endPoint x: 771, endPoint y: 183, distance: 5.7
click at [772, 178] on input "0" at bounding box center [792, 181] width 101 height 15
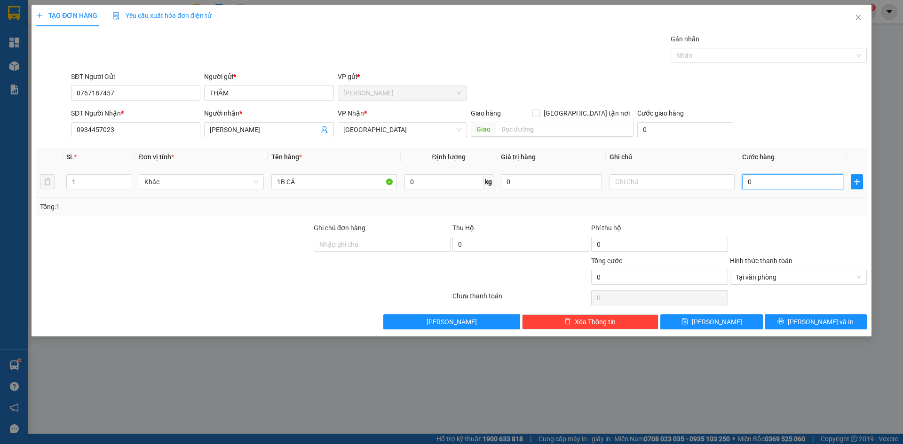
type input "2"
type input "25"
type input "25.000"
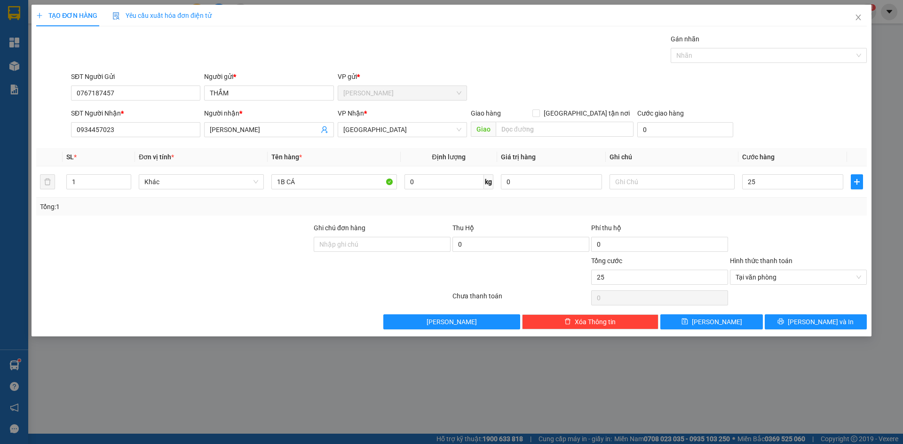
type input "25.000"
click at [827, 331] on div "TẠO ĐƠN HÀNG Yêu cầu xuất hóa đơn điện tử Transit Pickup Surcharge Ids Transit …" at bounding box center [451, 171] width 840 height 332
click at [826, 323] on span "[PERSON_NAME] và In" at bounding box center [820, 322] width 66 height 10
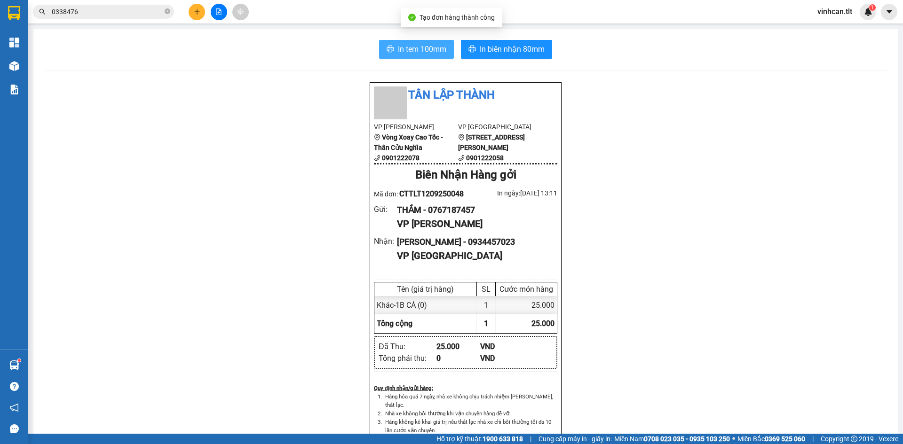
click at [432, 41] on button "In tem 100mm" at bounding box center [416, 49] width 75 height 19
click at [198, 8] on icon "plus" at bounding box center [197, 11] width 7 height 7
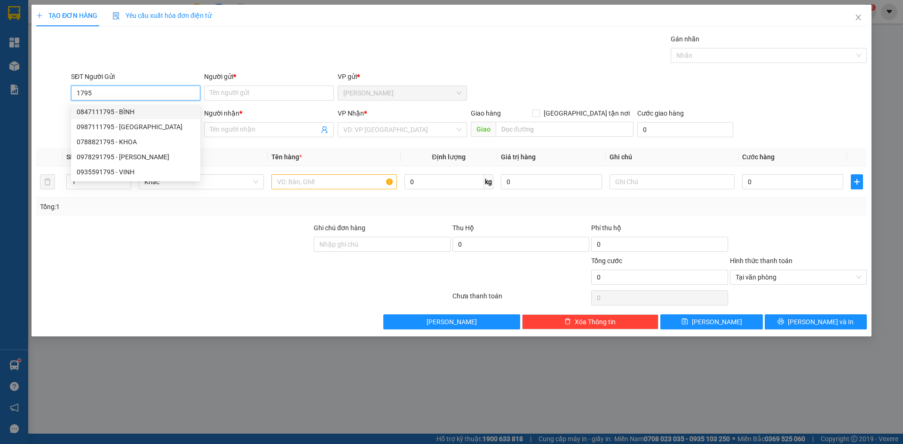
click at [75, 91] on input "1795" at bounding box center [135, 93] width 129 height 15
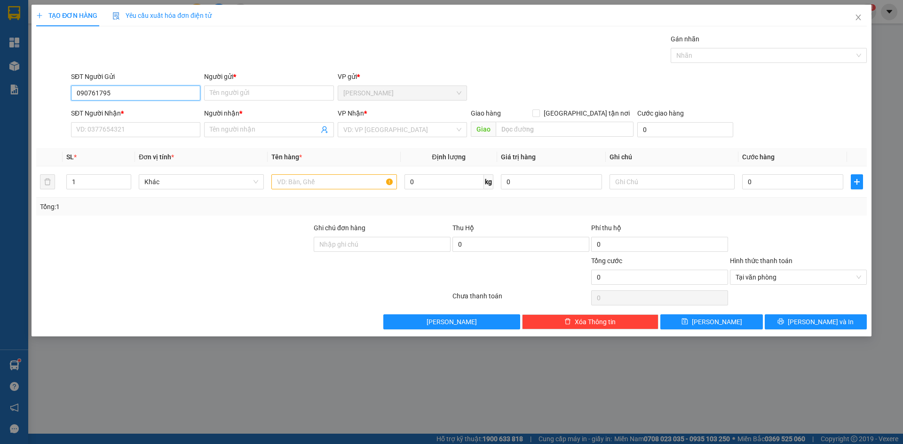
type input "0907651795"
click at [130, 109] on div "0907651795 - NĂM ĐỘ" at bounding box center [136, 112] width 118 height 10
type input "NĂM ĐỘ"
type input "0907651795"
click at [134, 127] on input "SĐT Người Nhận *" at bounding box center [135, 129] width 129 height 15
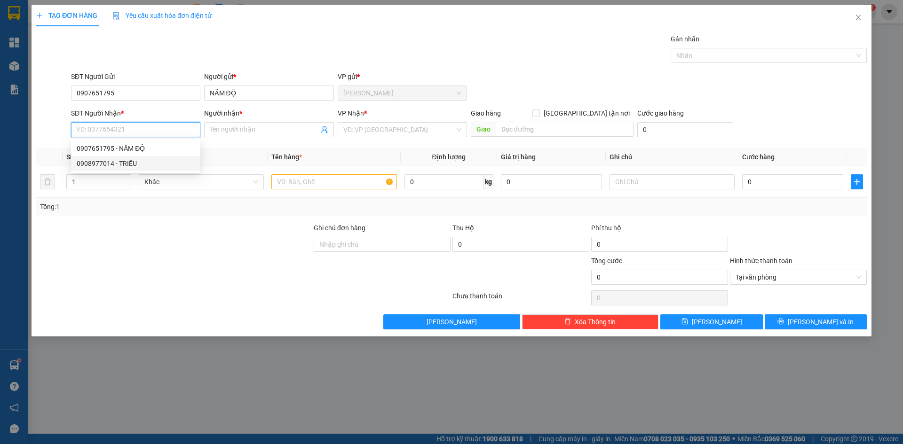
click at [131, 160] on div "0908977014 - TRIỀU" at bounding box center [136, 163] width 118 height 10
type input "0908977014"
type input "TRIỀU"
click at [396, 133] on input "search" at bounding box center [398, 130] width 111 height 14
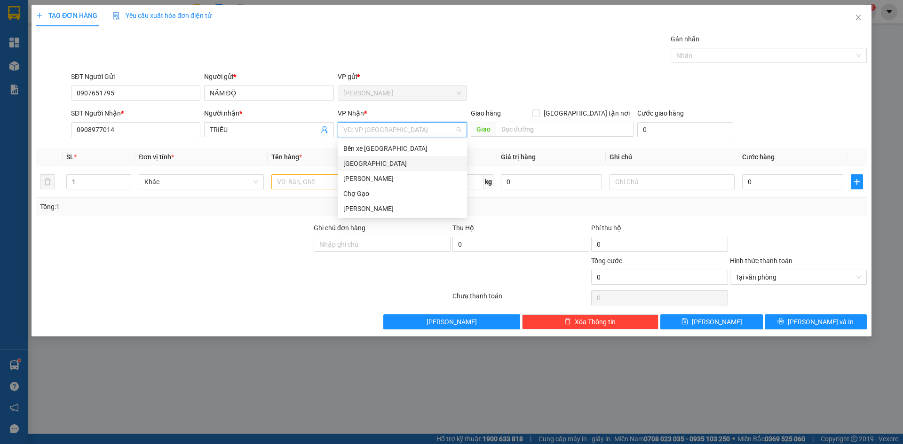
click at [367, 162] on div "[GEOGRAPHIC_DATA]" at bounding box center [402, 163] width 118 height 10
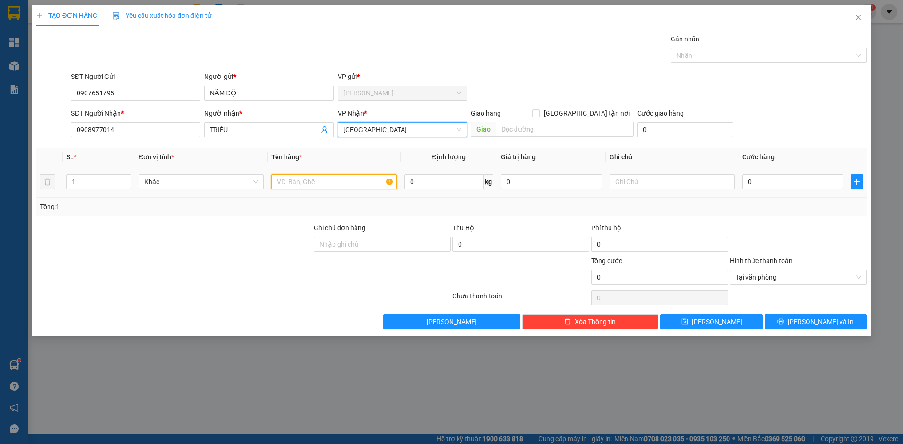
drag, startPoint x: 320, startPoint y: 179, endPoint x: 310, endPoint y: 179, distance: 10.4
click at [315, 179] on input "text" at bounding box center [333, 181] width 125 height 15
paste input "Ă"
paste input "Ắ"
type input "1B TRẮNG"
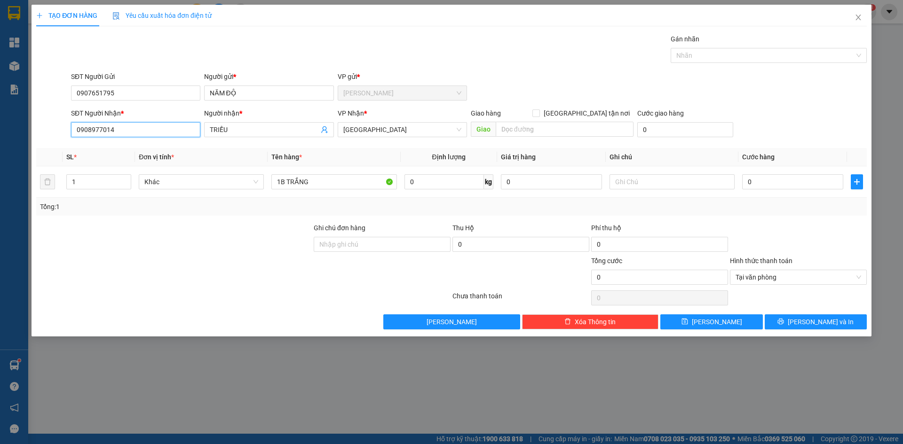
click at [120, 130] on input "0908977014" at bounding box center [135, 129] width 129 height 15
type input "3"
type input "30"
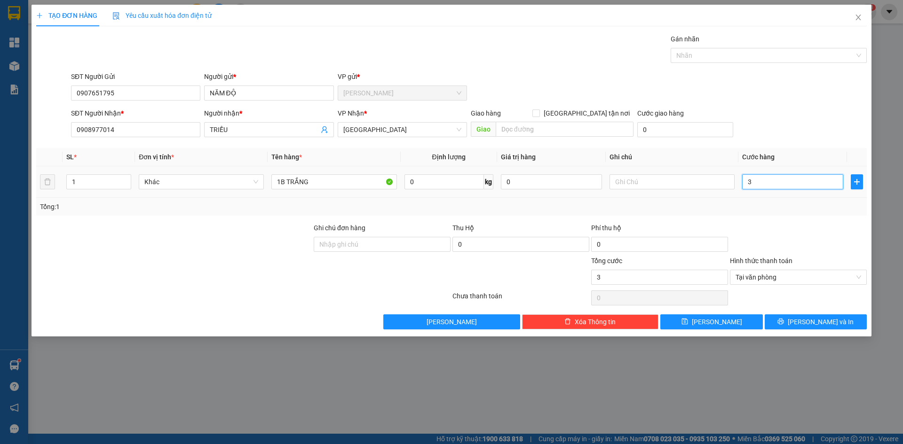
type input "30"
type input "30.000"
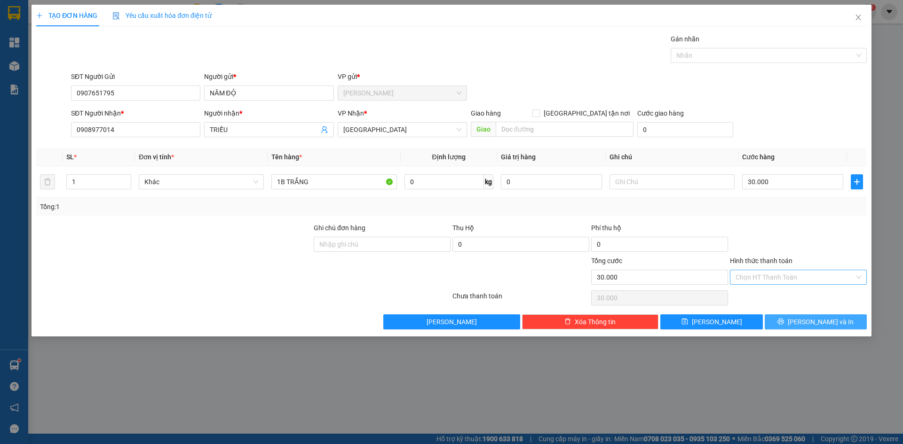
click at [837, 324] on button "[PERSON_NAME] và In" at bounding box center [815, 322] width 102 height 15
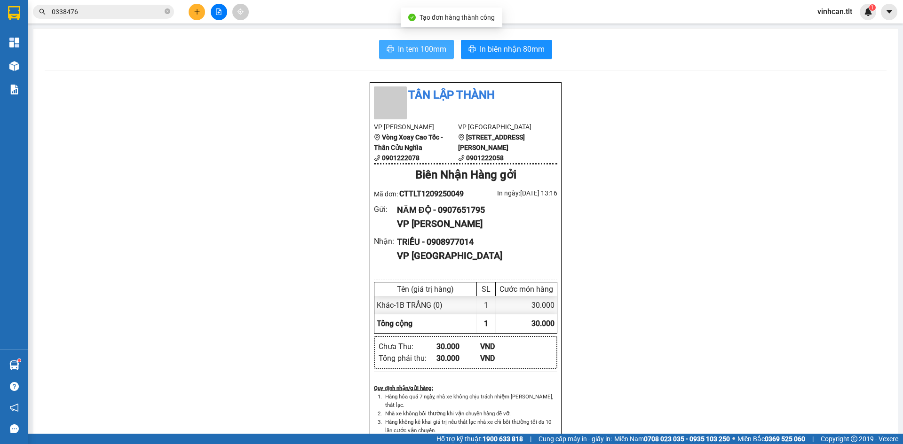
click at [413, 48] on span "In tem 100mm" at bounding box center [422, 49] width 48 height 12
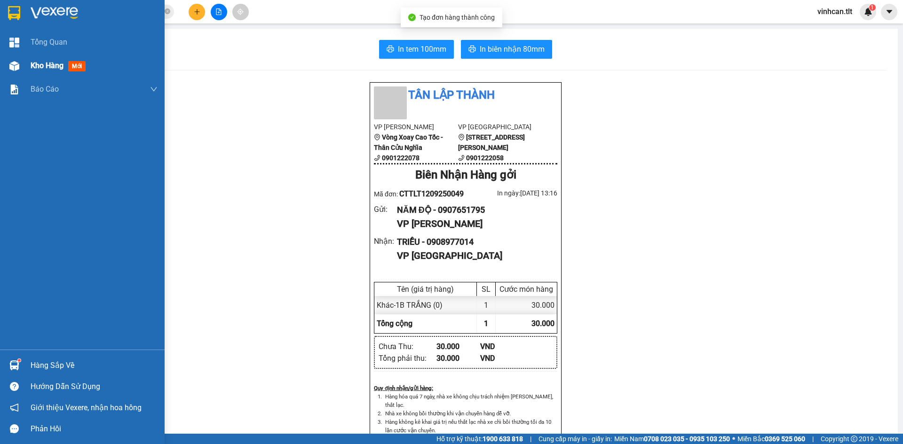
click at [9, 61] on img at bounding box center [14, 66] width 10 height 10
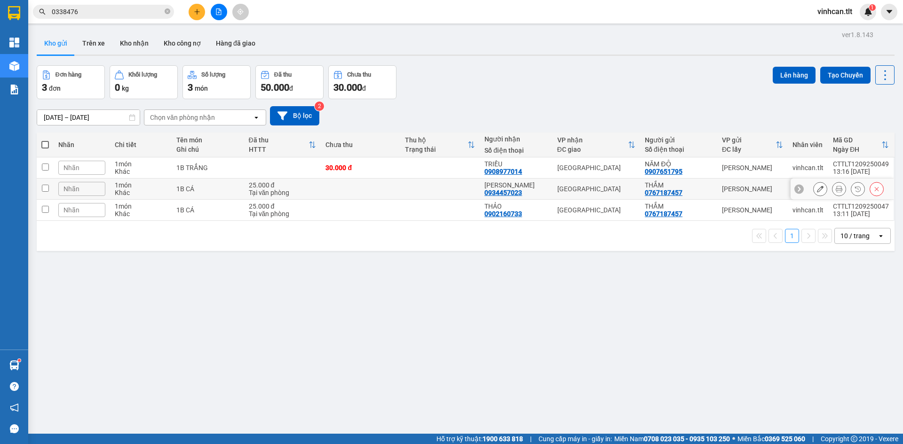
drag, startPoint x: 44, startPoint y: 188, endPoint x: 46, endPoint y: 195, distance: 7.0
click at [44, 188] on input "checkbox" at bounding box center [45, 188] width 7 height 7
checkbox input "true"
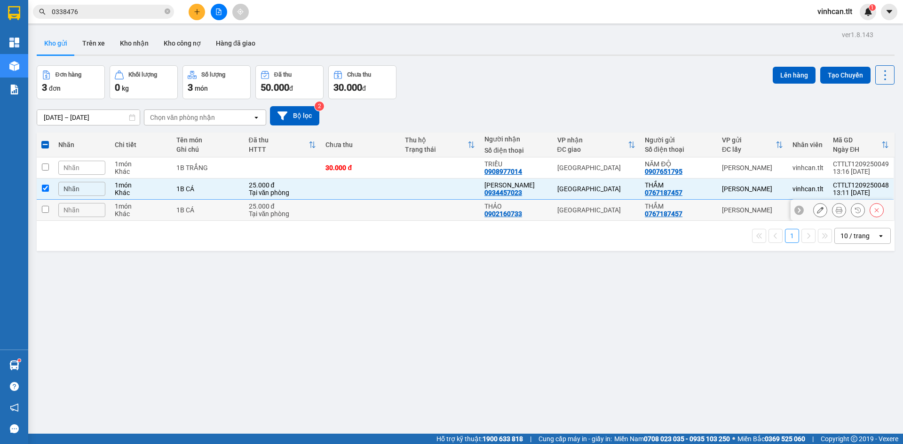
click at [47, 204] on td at bounding box center [45, 210] width 17 height 21
checkbox input "true"
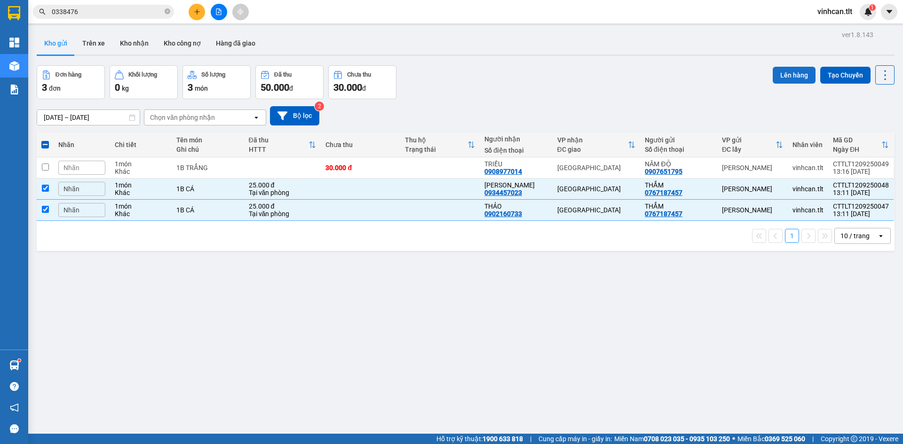
click at [789, 78] on button "Lên hàng" at bounding box center [793, 75] width 43 height 17
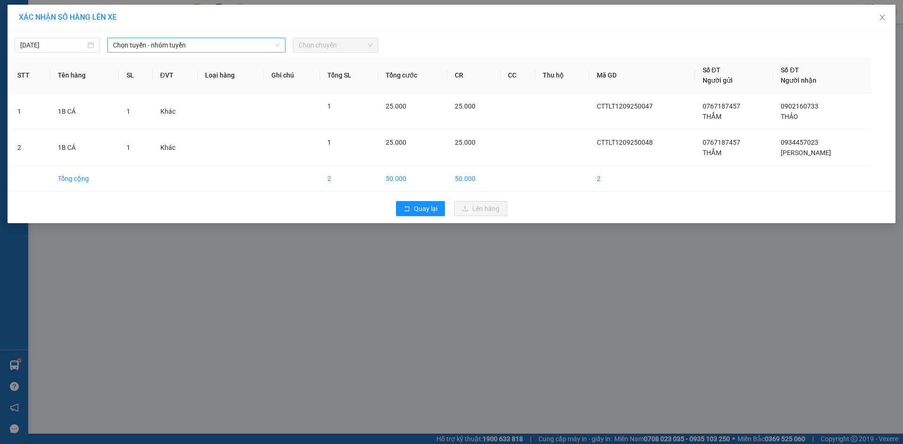
click at [174, 46] on span "Chọn tuyến - nhóm tuyến" at bounding box center [196, 45] width 167 height 14
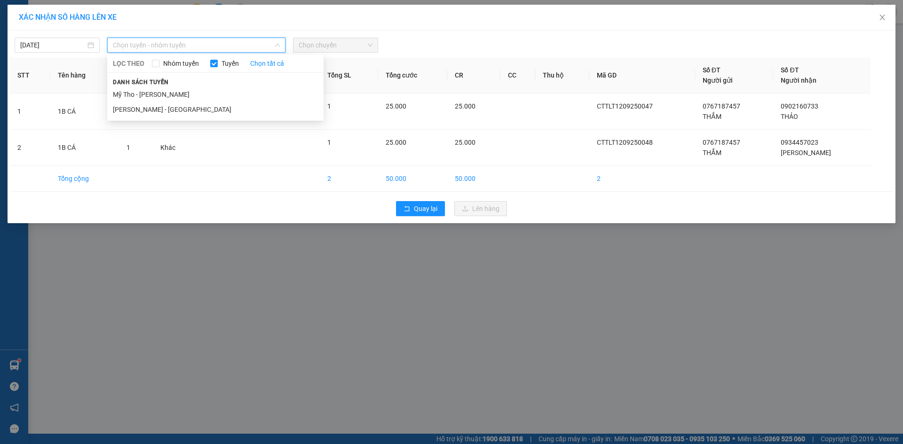
drag, startPoint x: 141, startPoint y: 90, endPoint x: 349, endPoint y: 47, distance: 212.7
click at [140, 90] on li "Mỹ Tho - [PERSON_NAME]" at bounding box center [215, 94] width 216 height 15
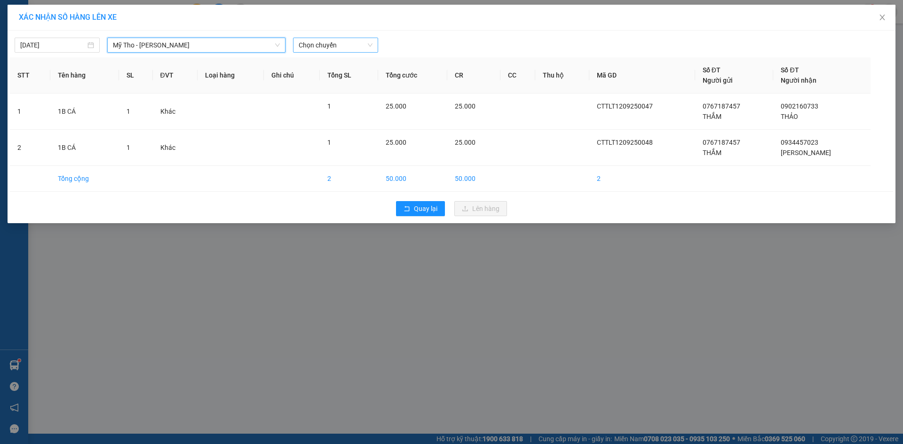
click at [372, 40] on span "Chọn chuyến" at bounding box center [336, 45] width 74 height 14
type input "483"
click at [343, 60] on div "12:02 (TC) - 63E-004.83" at bounding box center [335, 64] width 73 height 10
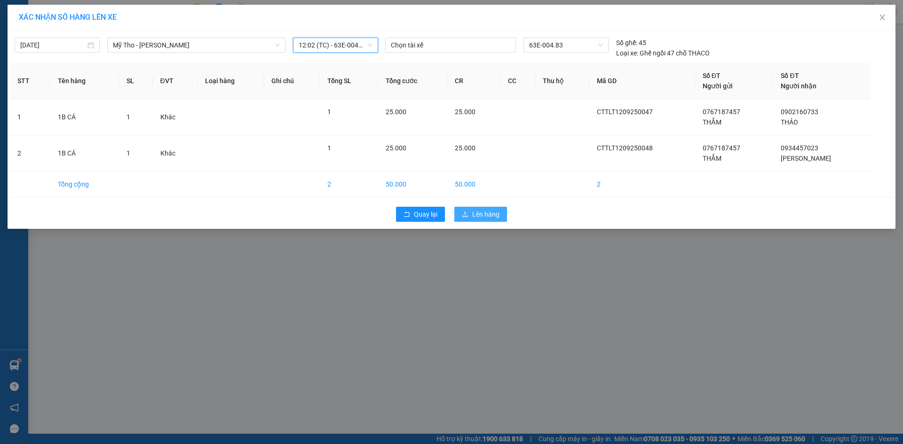
click at [484, 217] on span "Lên hàng" at bounding box center [485, 214] width 27 height 10
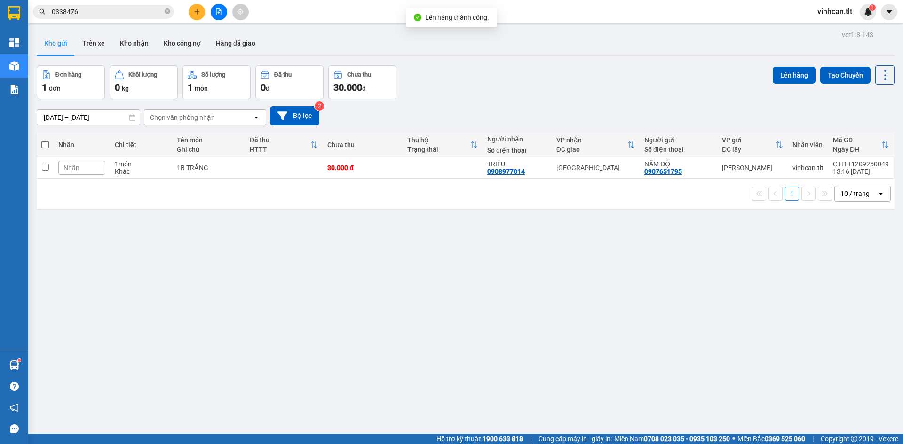
click at [216, 12] on icon "file-add" at bounding box center [218, 11] width 7 height 7
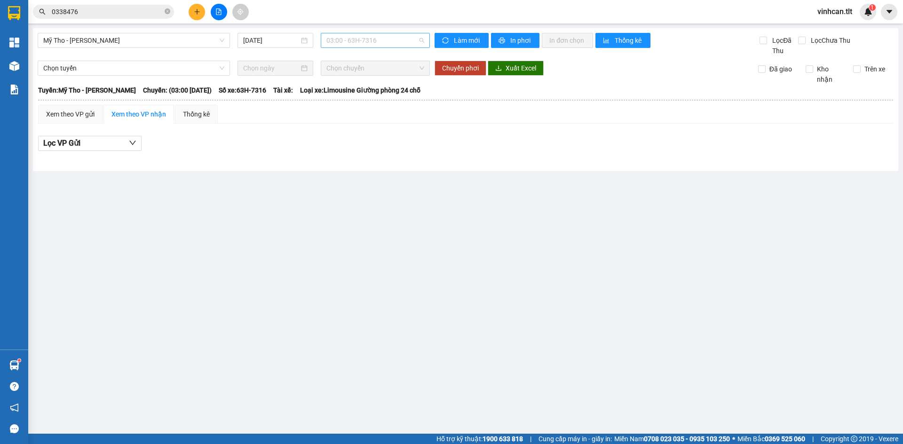
click at [352, 43] on span "03:00 - 63H-7316" at bounding box center [375, 40] width 98 height 14
type input "483"
click at [352, 53] on div "12:02 (TC) - 63E-004.83" at bounding box center [363, 59] width 85 height 15
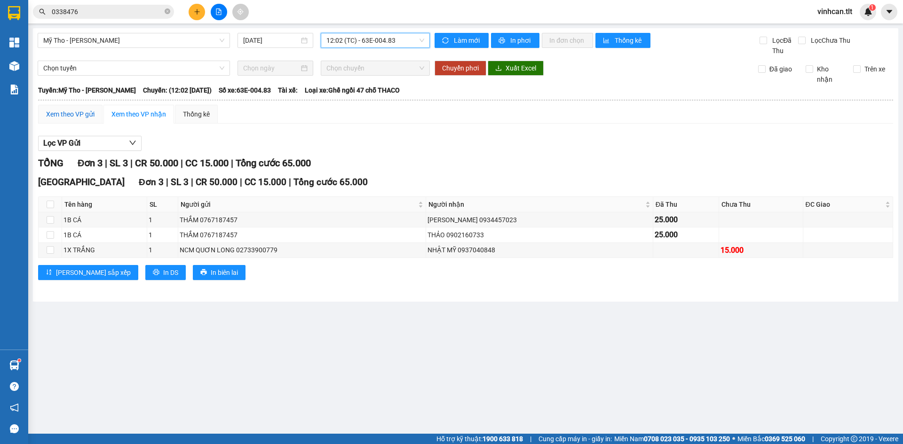
click at [75, 113] on div "Xem theo VP gửi" at bounding box center [70, 114] width 48 height 10
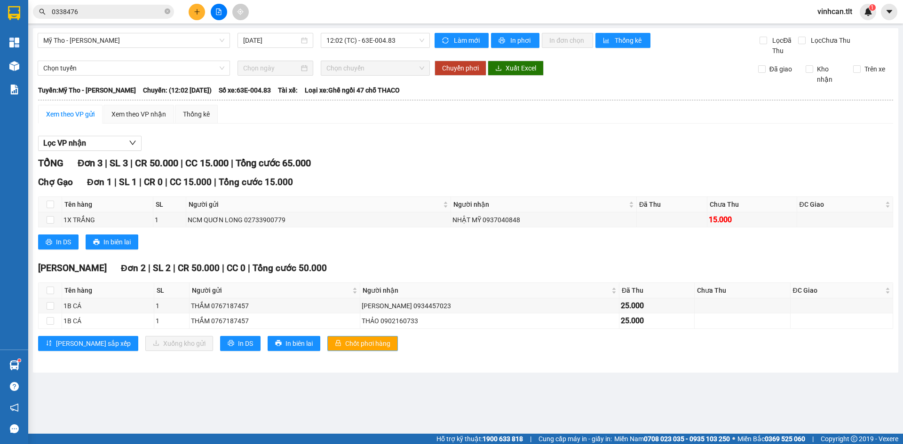
click at [345, 346] on span "Chốt phơi hàng" at bounding box center [367, 344] width 45 height 10
click at [322, 335] on div "Cao Tốc Đơn 2 | SL 2 | CR 50.000 | CC 0 | Tổng cước 50.000 Tên hàng SL Người gử…" at bounding box center [465, 309] width 855 height 96
click at [345, 342] on span "Chốt phơi hàng" at bounding box center [367, 344] width 45 height 10
click at [195, 16] on button at bounding box center [197, 12] width 16 height 16
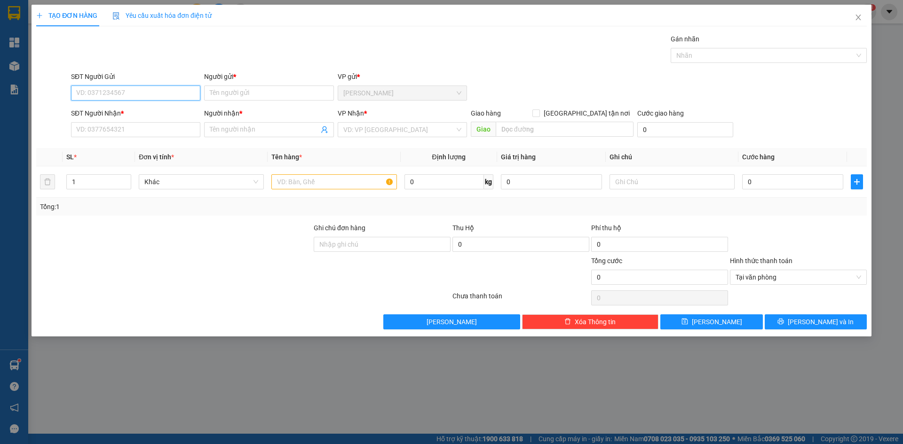
click at [165, 94] on input "SĐT Người Gửi" at bounding box center [135, 93] width 129 height 15
click at [134, 99] on input "SĐT Người Gửi" at bounding box center [135, 93] width 129 height 15
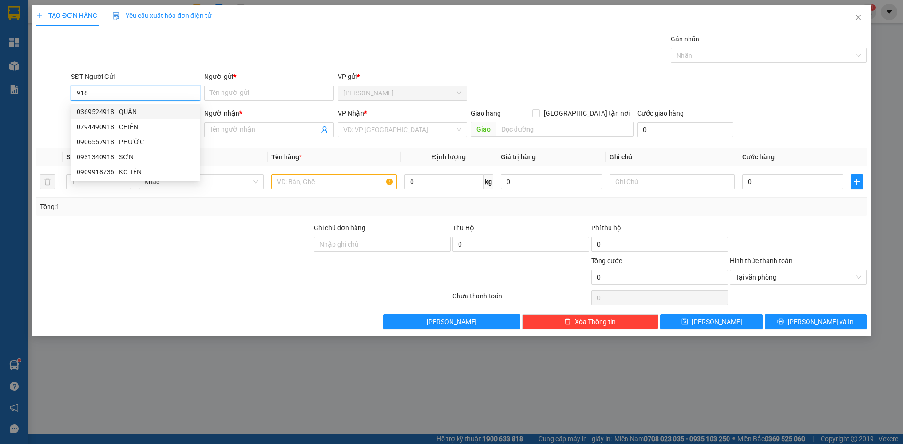
click at [138, 110] on div "0369524918 - QUÂN" at bounding box center [136, 112] width 118 height 10
type input "0369524918"
type input "QUÂN"
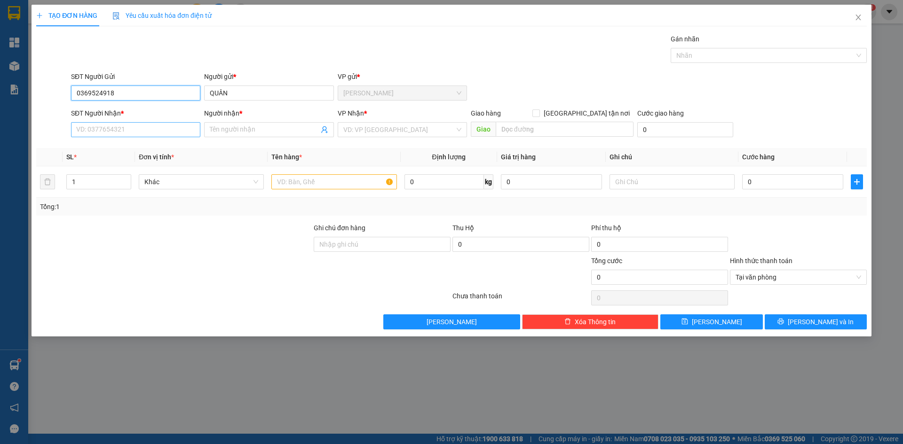
type input "0369524918"
click at [136, 134] on input "SĐT Người Nhận *" at bounding box center [135, 129] width 129 height 15
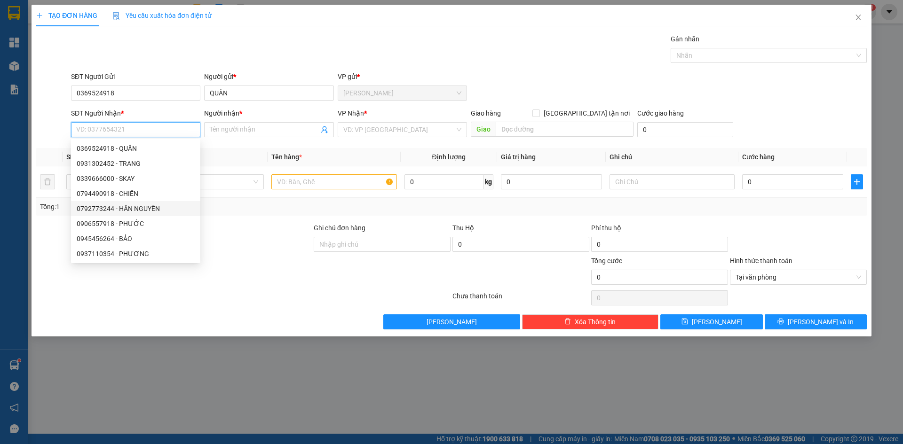
click at [144, 207] on div "0792773244 - HÂN NGUYÊN" at bounding box center [136, 209] width 118 height 10
type input "0792773244"
type input "HÂN NGUYÊN"
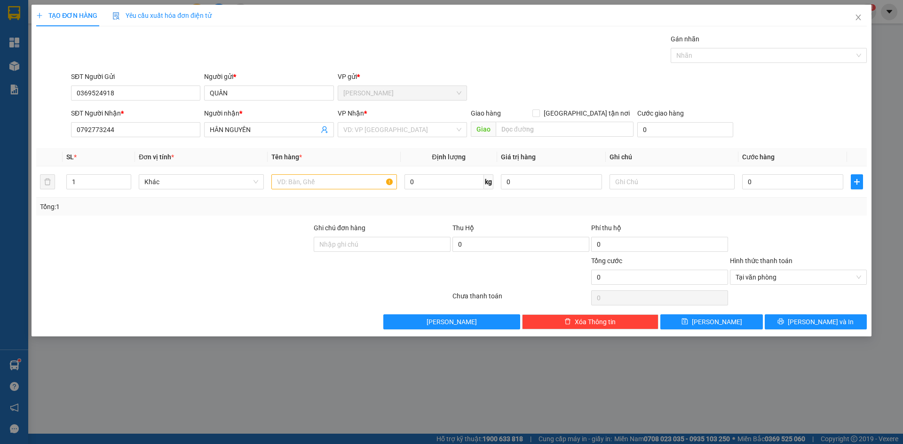
drag, startPoint x: 372, startPoint y: 132, endPoint x: 370, endPoint y: 138, distance: 6.7
click at [372, 132] on input "search" at bounding box center [398, 130] width 111 height 14
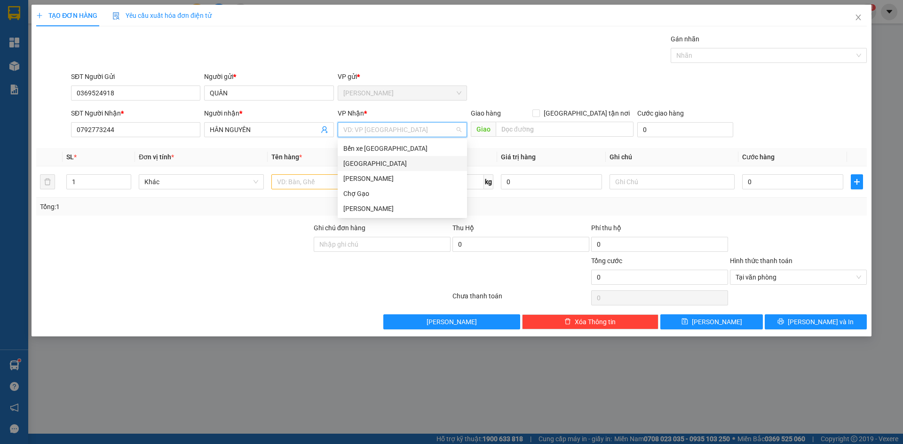
click at [362, 162] on div "[GEOGRAPHIC_DATA]" at bounding box center [402, 163] width 118 height 10
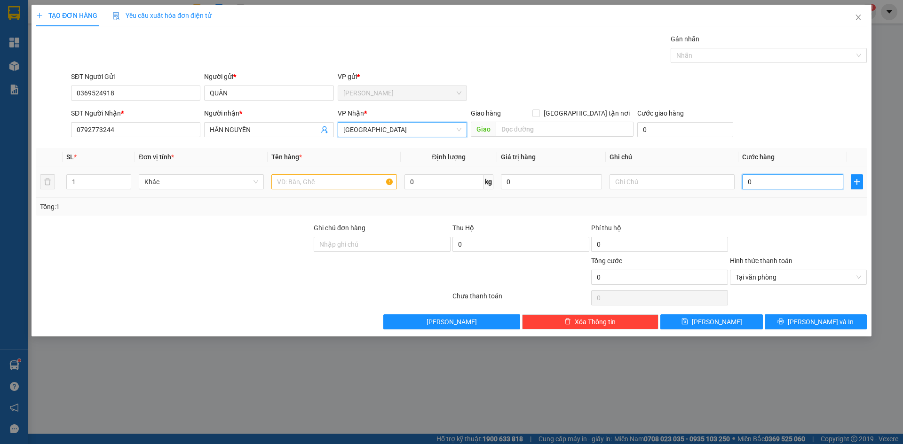
click at [786, 178] on input "0" at bounding box center [792, 181] width 101 height 15
type input "4"
type input "40"
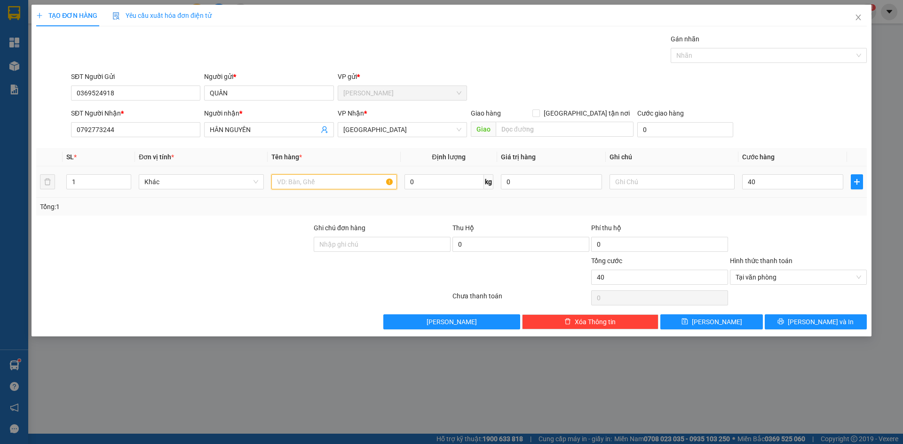
type input "40.000"
click at [360, 184] on input "text" at bounding box center [333, 181] width 125 height 15
type input "1TX"
type input "40.000"
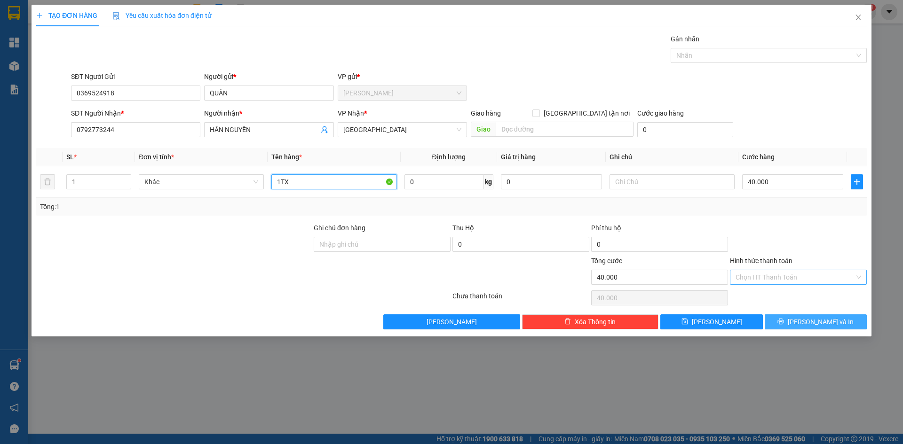
type input "1TX"
click at [837, 321] on button "[PERSON_NAME] và In" at bounding box center [815, 322] width 102 height 15
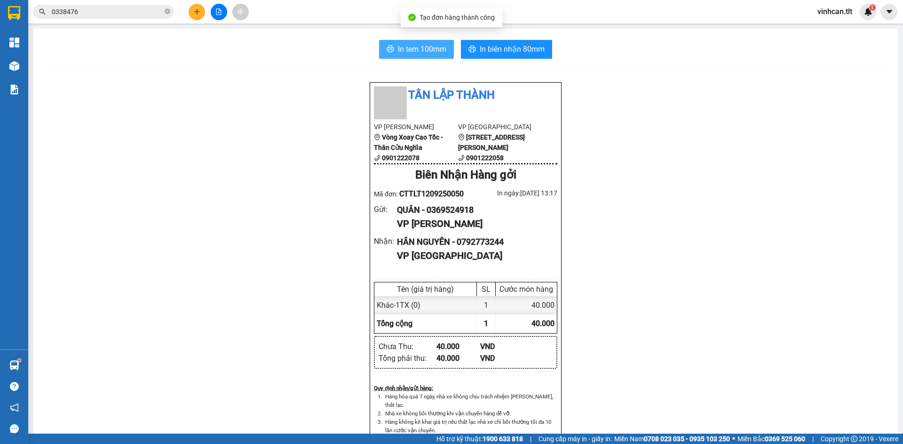
click at [412, 43] on button "In tem 100mm" at bounding box center [416, 49] width 75 height 19
click at [199, 9] on icon "plus" at bounding box center [197, 11] width 7 height 7
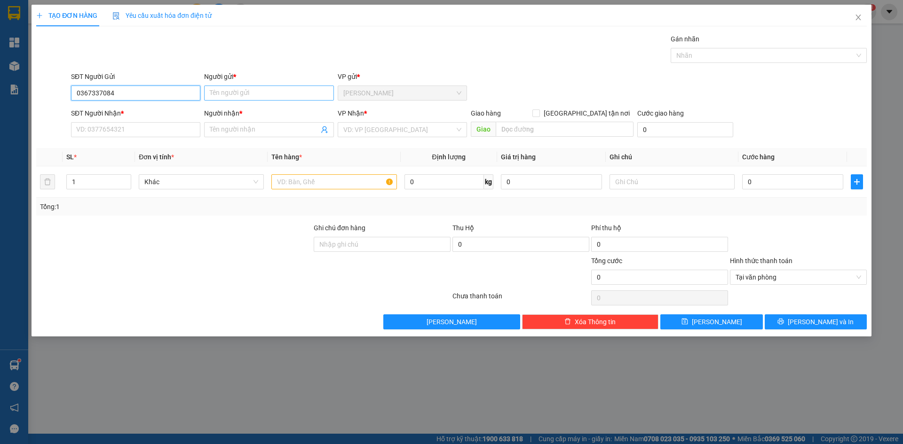
type input "0367337084"
click at [240, 94] on input "Người gửi *" at bounding box center [268, 93] width 129 height 15
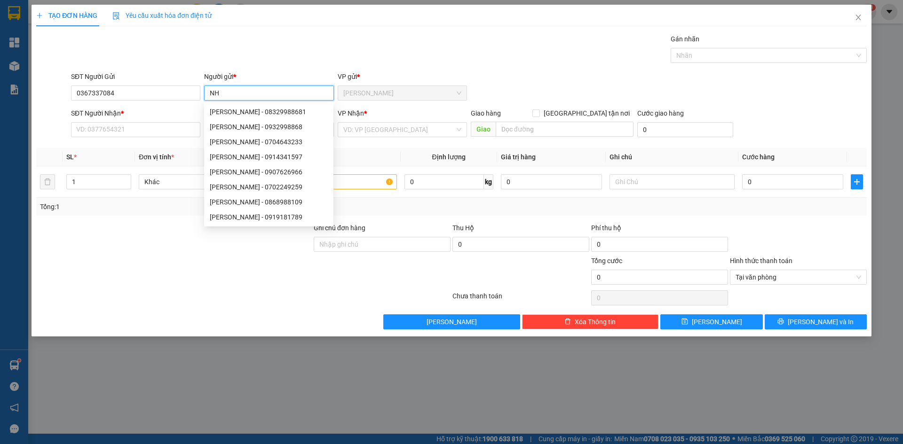
paste input "Â"
type input "NHÂN"
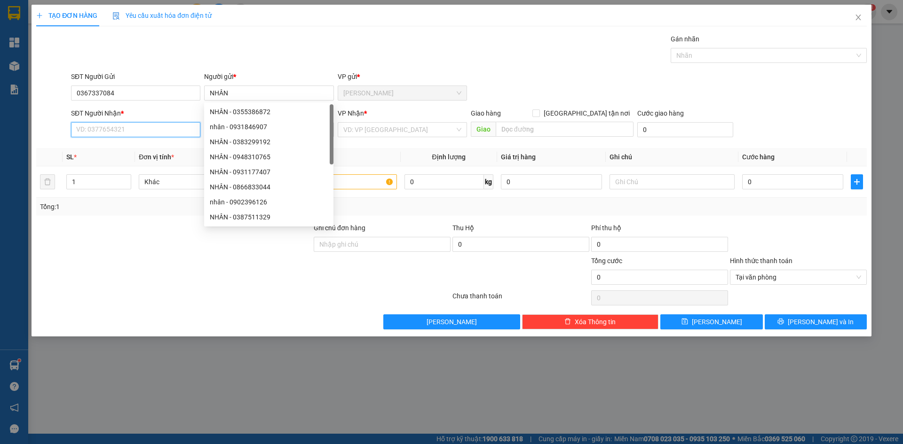
click at [118, 132] on input "SĐT Người Nhận *" at bounding box center [135, 129] width 129 height 15
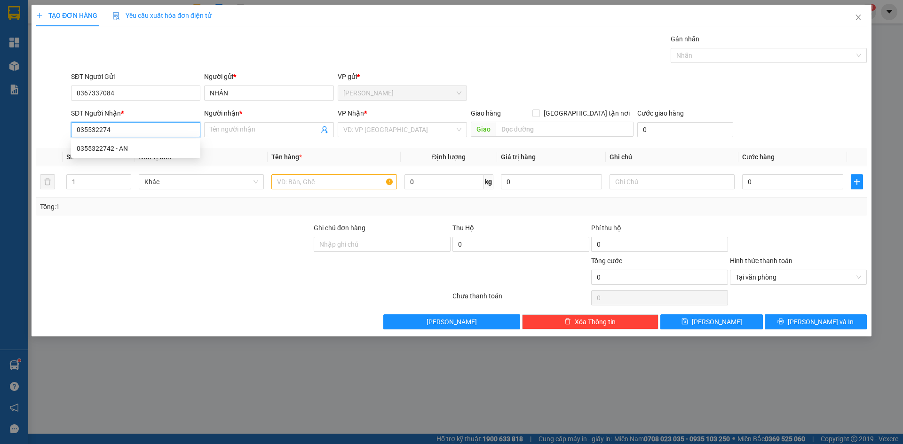
type input "0355322742"
click at [147, 151] on div "0355322742 - AN" at bounding box center [136, 148] width 118 height 10
type input "AN"
type input "0355322742"
click at [390, 130] on input "search" at bounding box center [398, 130] width 111 height 14
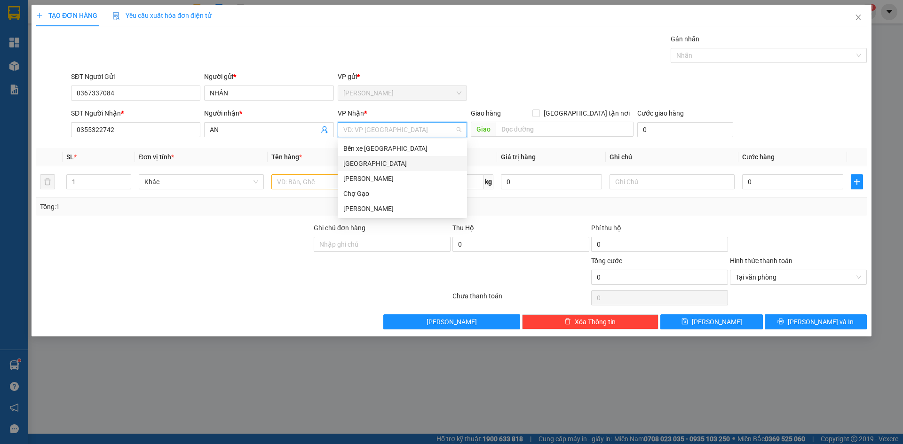
click at [364, 166] on div "[GEOGRAPHIC_DATA]" at bounding box center [402, 163] width 118 height 10
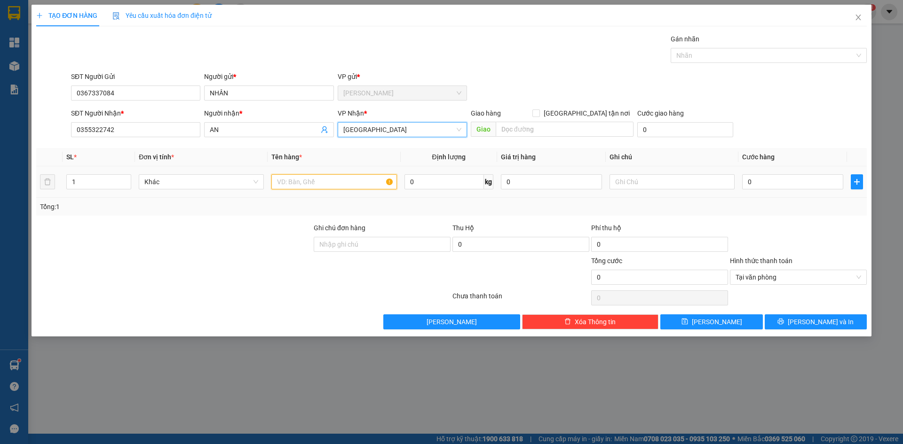
click at [322, 183] on input "text" at bounding box center [333, 181] width 125 height 15
click at [308, 184] on input "30" at bounding box center [333, 181] width 125 height 15
click at [689, 54] on div at bounding box center [764, 55] width 182 height 11
type input "1TNP"
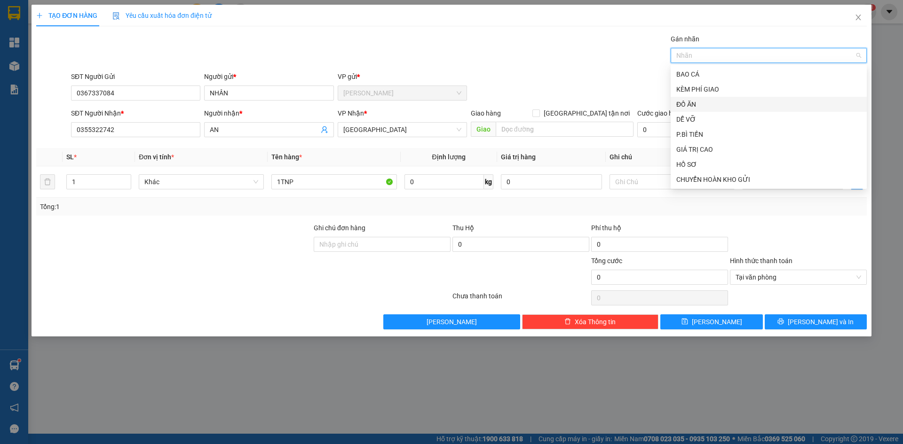
click at [699, 104] on div "ĐỒ ĂN" at bounding box center [768, 104] width 185 height 10
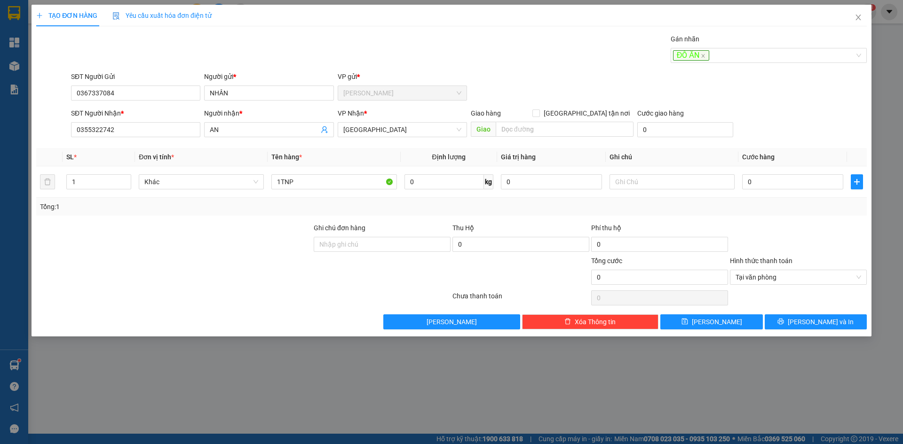
click at [803, 220] on div "Transit Pickup Surcharge Ids Transit Deliver Surcharge Ids Transit Deliver Surc…" at bounding box center [451, 182] width 830 height 296
click at [792, 188] on input "0" at bounding box center [792, 181] width 101 height 15
type input "3"
type input "30"
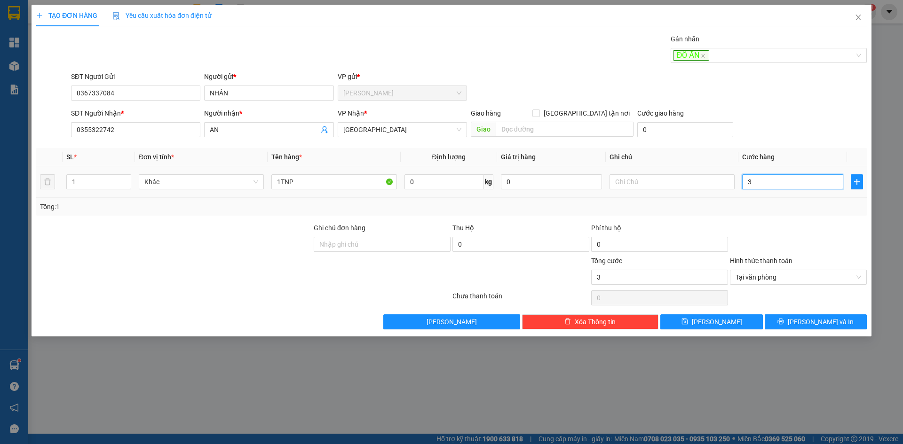
type input "30"
type input "30.000"
click at [826, 319] on span "[PERSON_NAME] và In" at bounding box center [820, 322] width 66 height 10
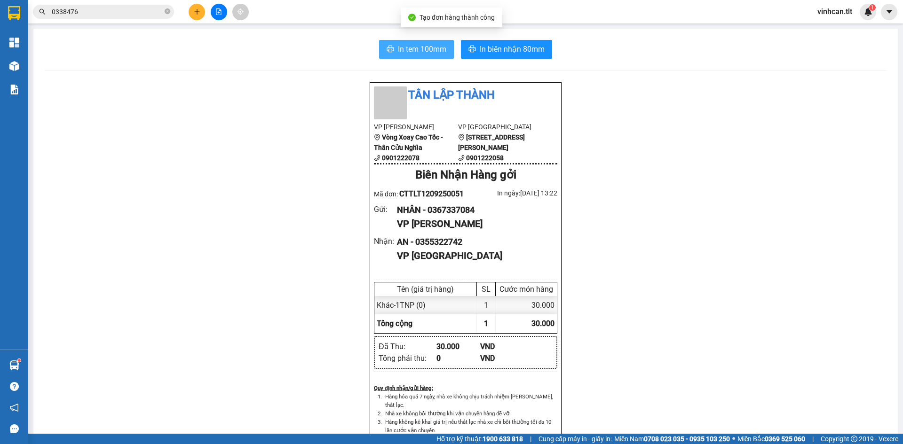
click at [420, 56] on button "In tem 100mm" at bounding box center [416, 49] width 75 height 19
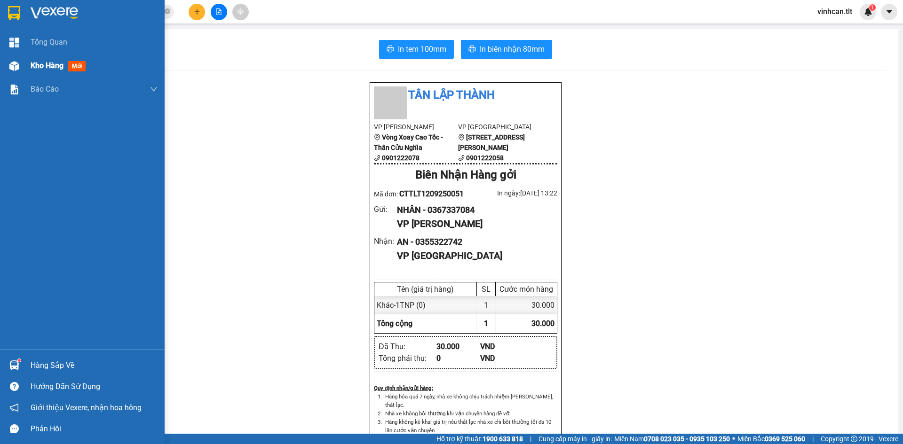
click at [15, 58] on div at bounding box center [14, 66] width 16 height 16
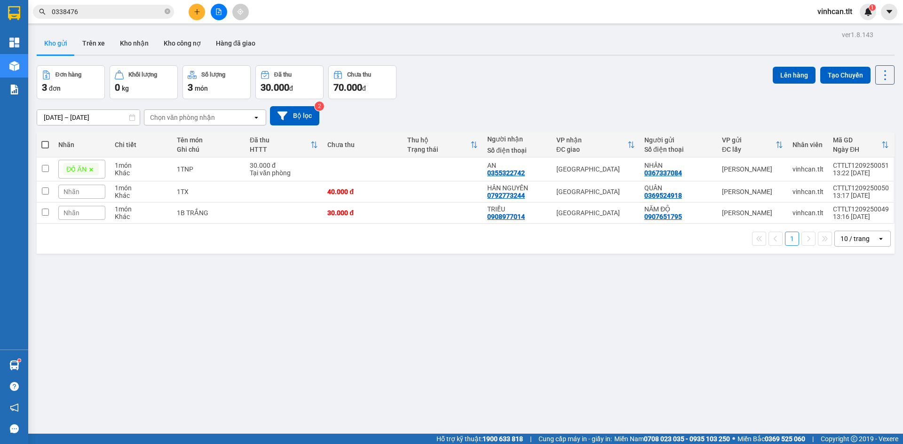
click at [42, 145] on span at bounding box center [45, 145] width 8 height 8
click at [45, 140] on input "checkbox" at bounding box center [45, 140] width 0 height 0
checkbox input "true"
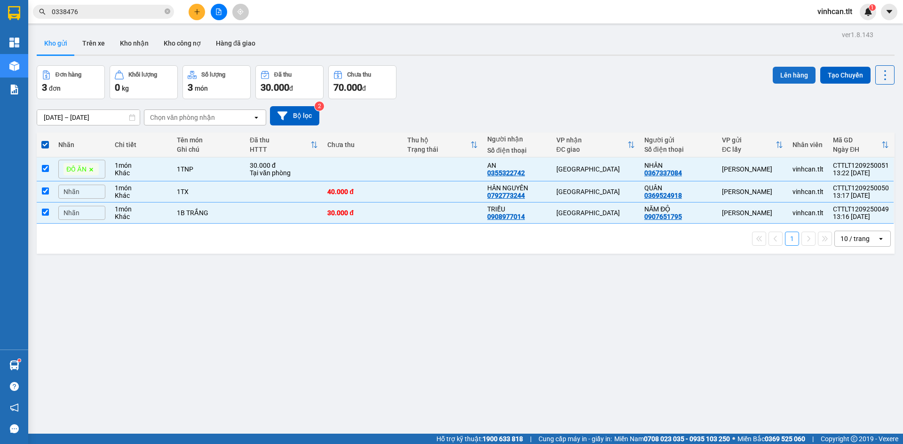
click at [782, 76] on button "Lên hàng" at bounding box center [793, 75] width 43 height 17
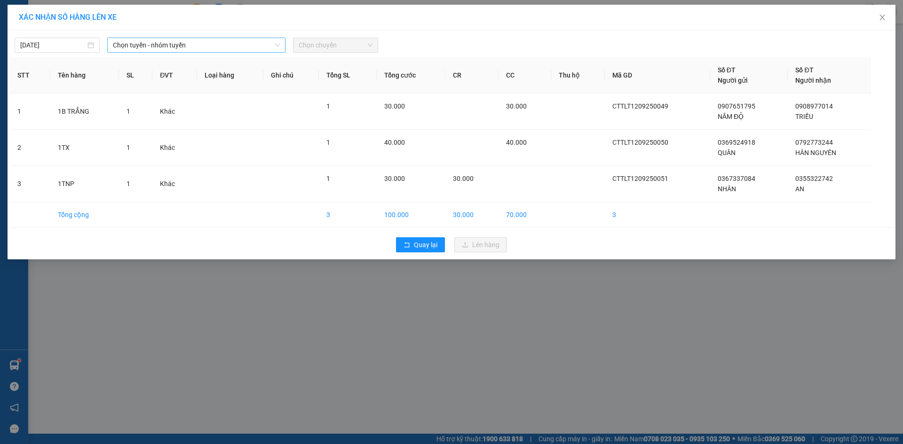
click at [168, 38] on div "Chọn tuyến - nhóm tuyến" at bounding box center [196, 45] width 178 height 15
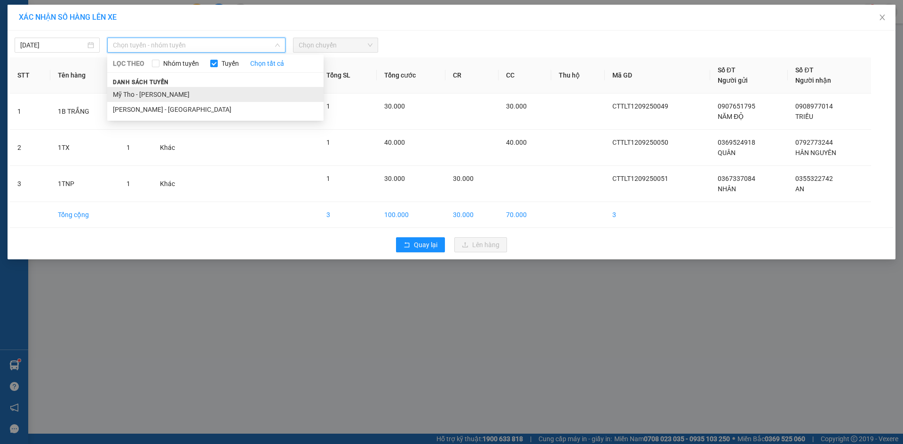
click at [164, 91] on li "Mỹ Tho - [PERSON_NAME]" at bounding box center [215, 94] width 216 height 15
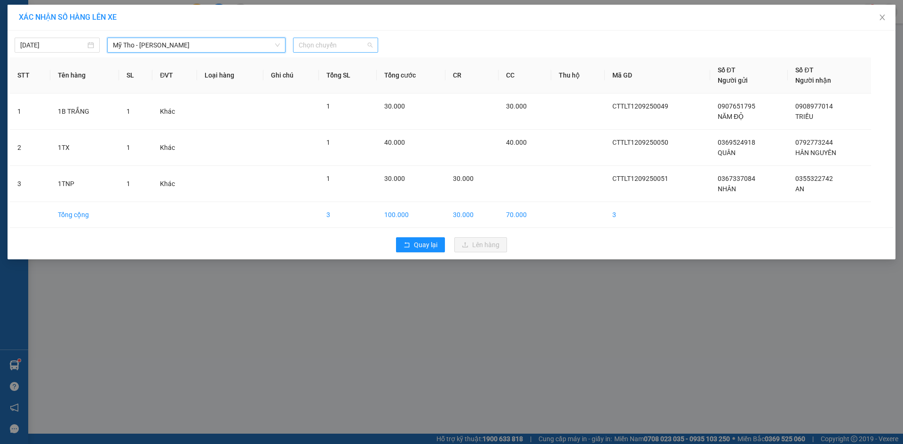
click at [369, 46] on span "Chọn chuyến" at bounding box center [336, 45] width 74 height 14
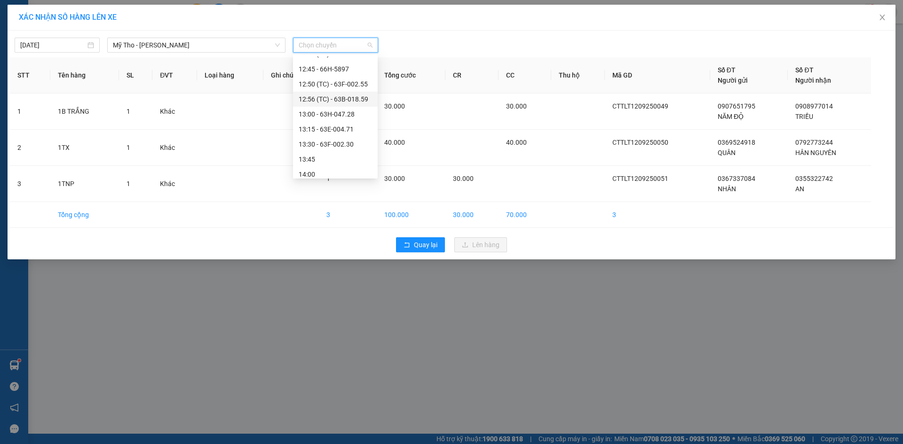
scroll to position [752, 0]
click at [348, 79] on div "12:35 (TC) - 63B-021.88" at bounding box center [335, 79] width 73 height 10
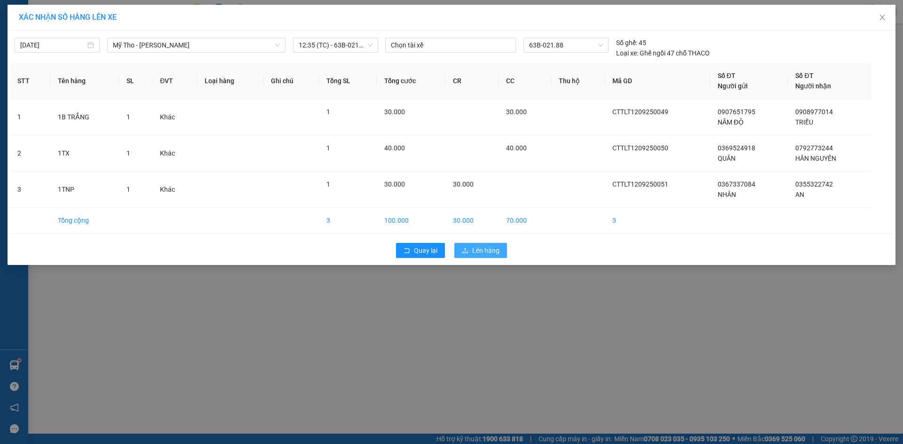
click at [488, 251] on span "Lên hàng" at bounding box center [485, 250] width 27 height 10
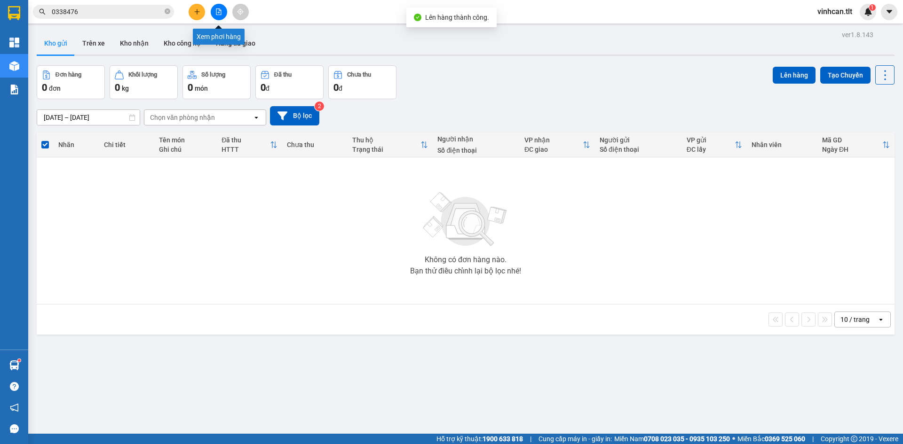
click at [216, 11] on icon "file-add" at bounding box center [218, 11] width 5 height 7
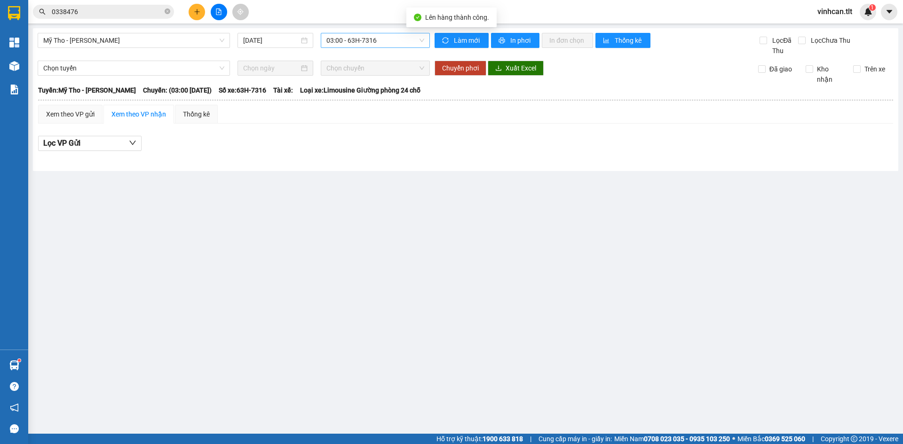
click at [384, 43] on span "03:00 - 63H-7316" at bounding box center [375, 40] width 98 height 14
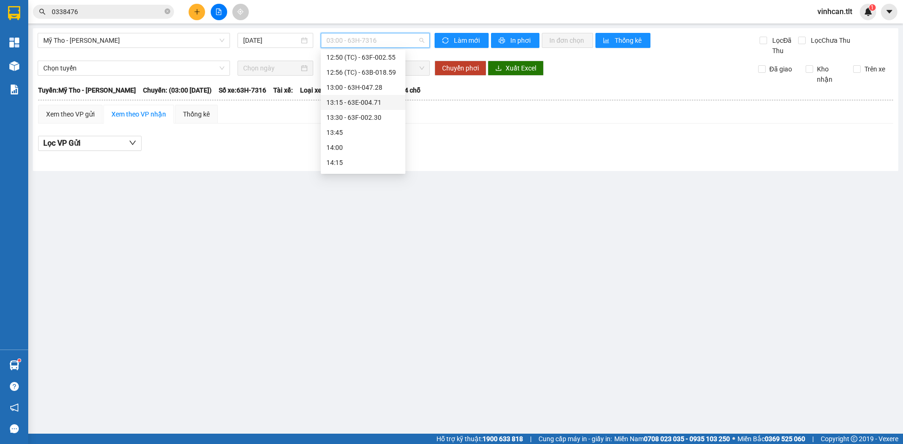
scroll to position [752, 0]
click at [373, 73] on div "12:35 (TC) - 63B-021.88" at bounding box center [362, 74] width 73 height 10
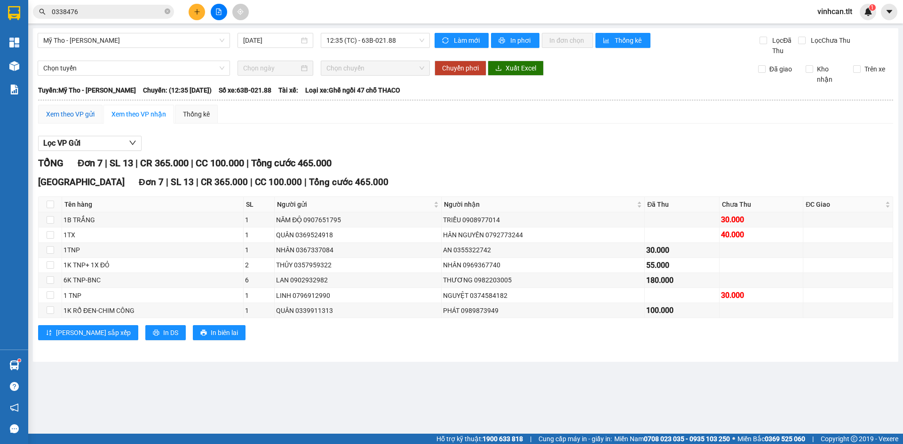
click at [71, 110] on div "Xem theo VP gửi" at bounding box center [70, 114] width 48 height 10
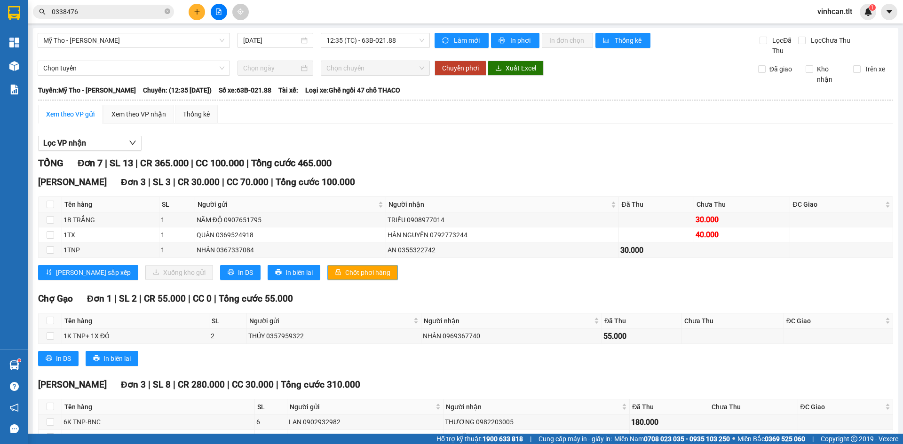
click at [351, 271] on span "Chốt phơi hàng" at bounding box center [367, 273] width 45 height 10
click at [351, 270] on span "Chốt phơi hàng" at bounding box center [367, 273] width 45 height 10
click at [350, 270] on span "Chốt phơi hàng" at bounding box center [367, 273] width 45 height 10
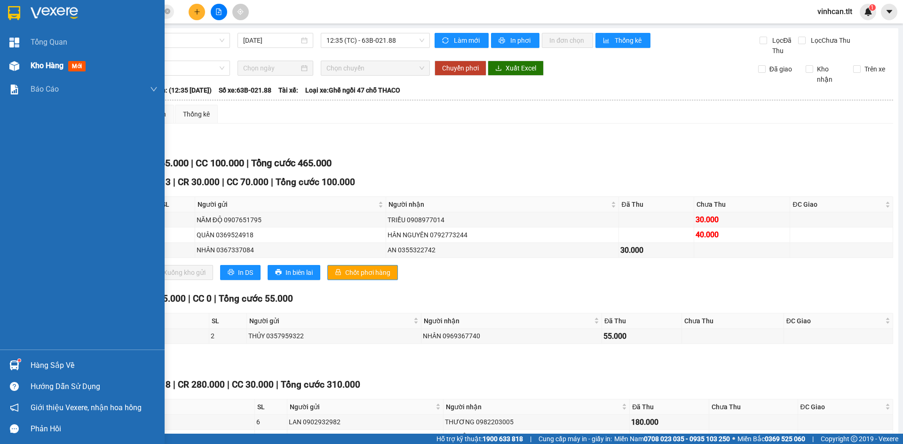
click at [35, 74] on div "Kho hàng mới" at bounding box center [94, 66] width 127 height 24
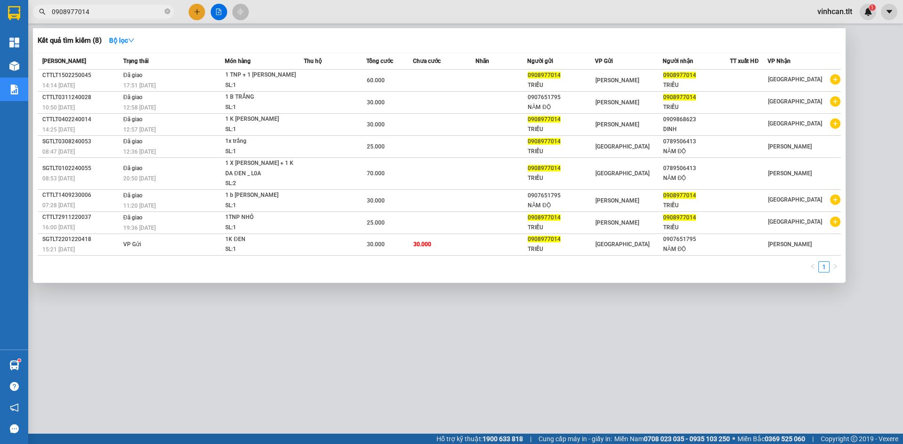
type input "0908977014"
